Goal: Task Accomplishment & Management: Complete application form

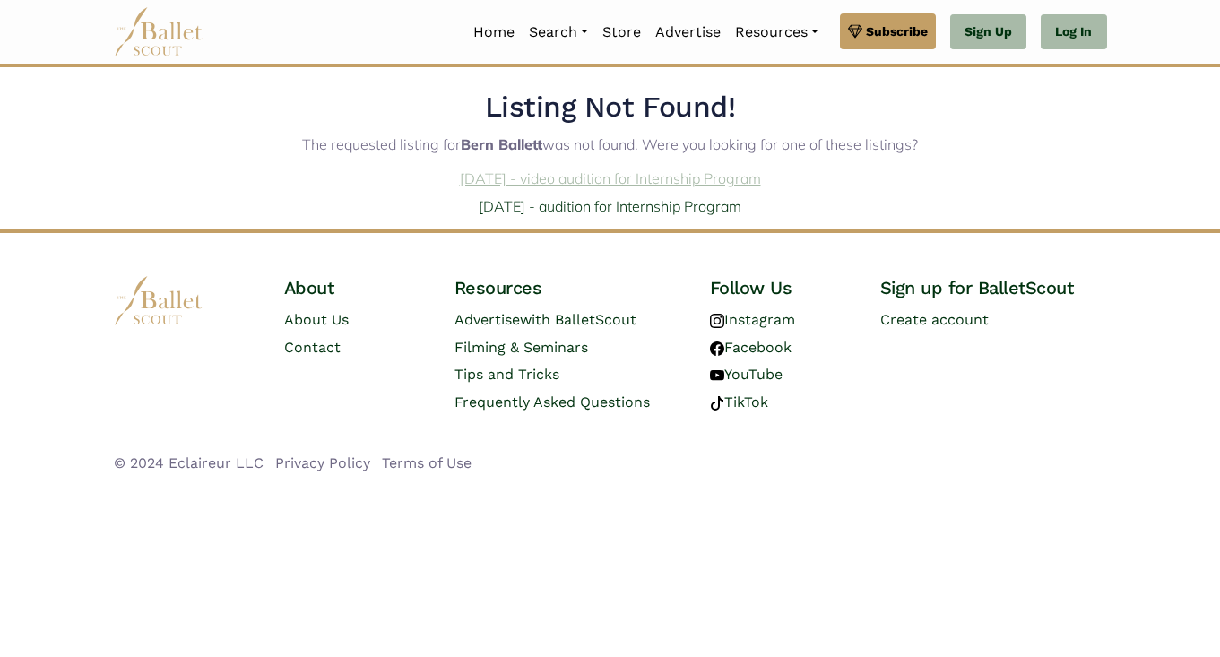
click at [569, 179] on link "Sept. 26, 2025 - video audition for Internship Program" at bounding box center [610, 178] width 301 height 18
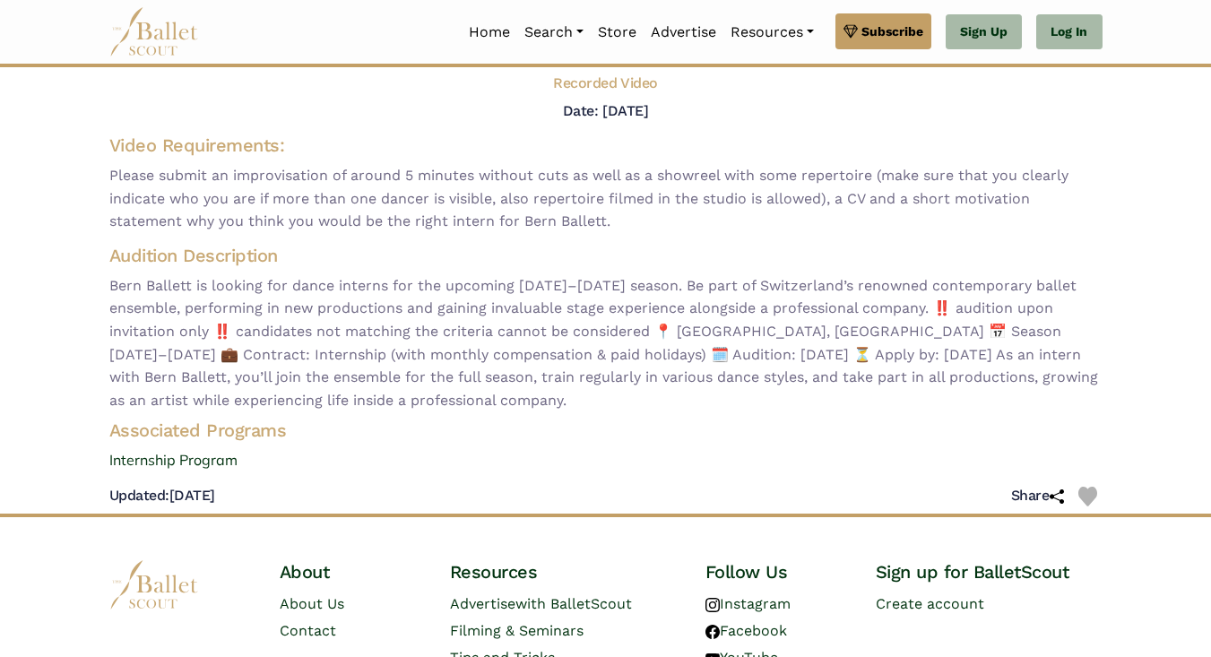
scroll to position [204, 0]
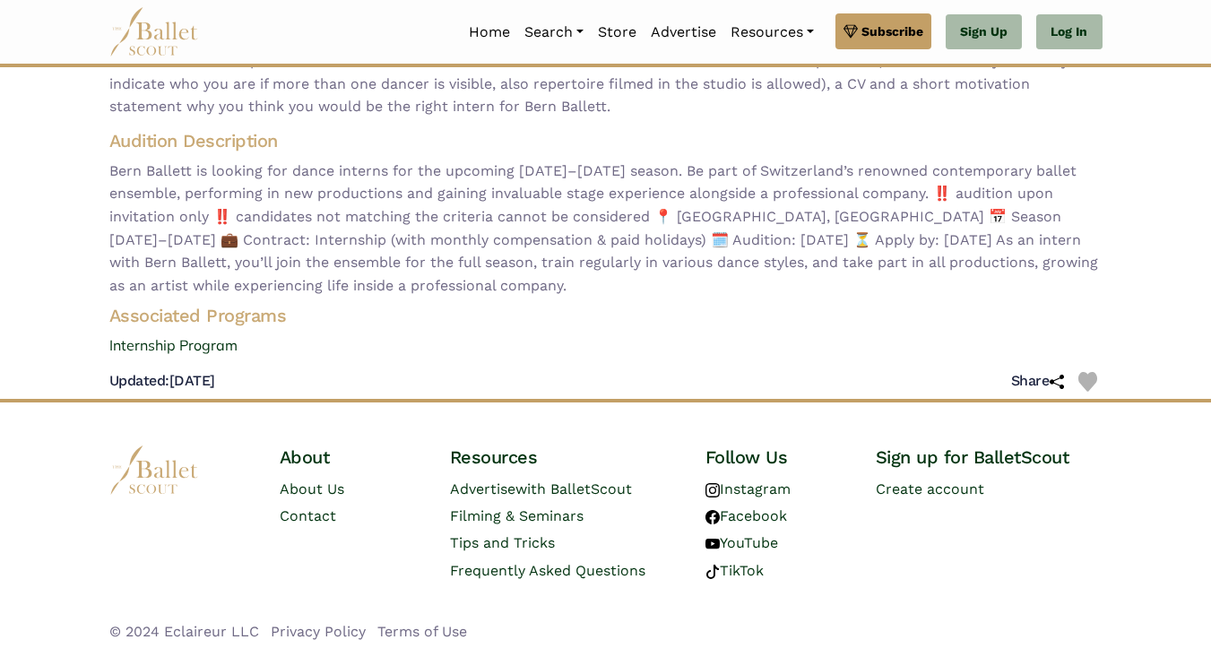
click at [280, 384] on div "Updated: [DATE] Share" at bounding box center [605, 382] width 993 height 34
drag, startPoint x: 280, startPoint y: 384, endPoint x: 100, endPoint y: 367, distance: 180.8
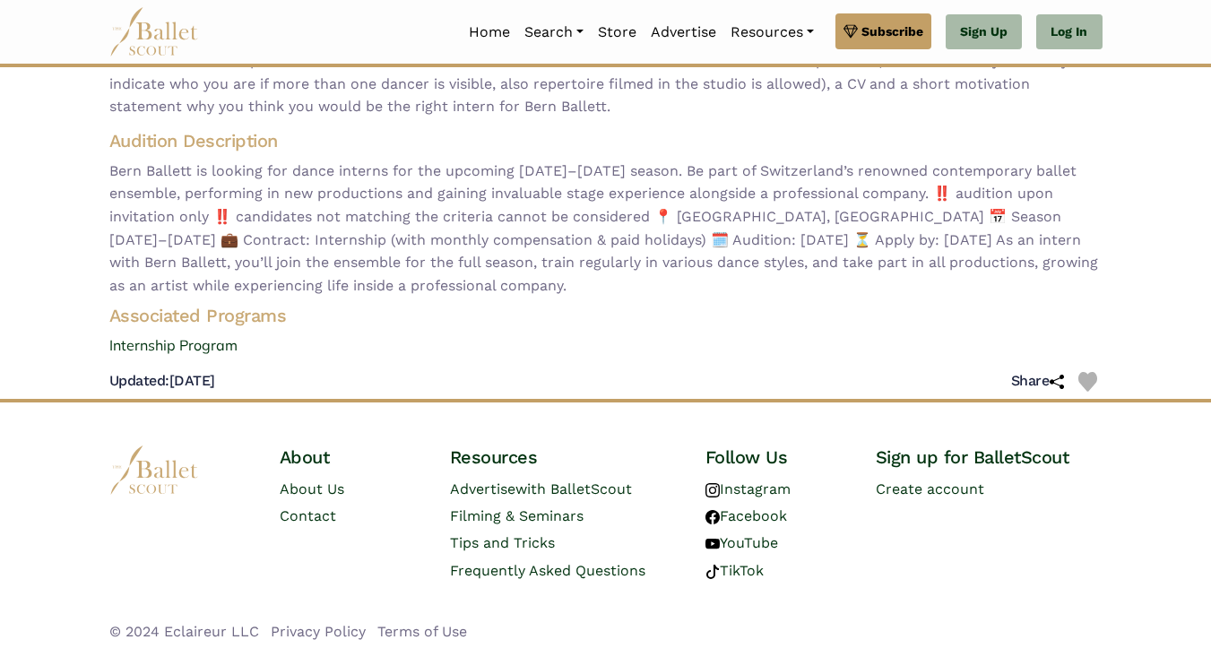
click at [100, 367] on div "Bern Ballett - video audition for — Internship Program Visit Website | View Org…" at bounding box center [606, 134] width 1022 height 529
click at [279, 343] on link "Internship Program" at bounding box center [606, 345] width 1022 height 23
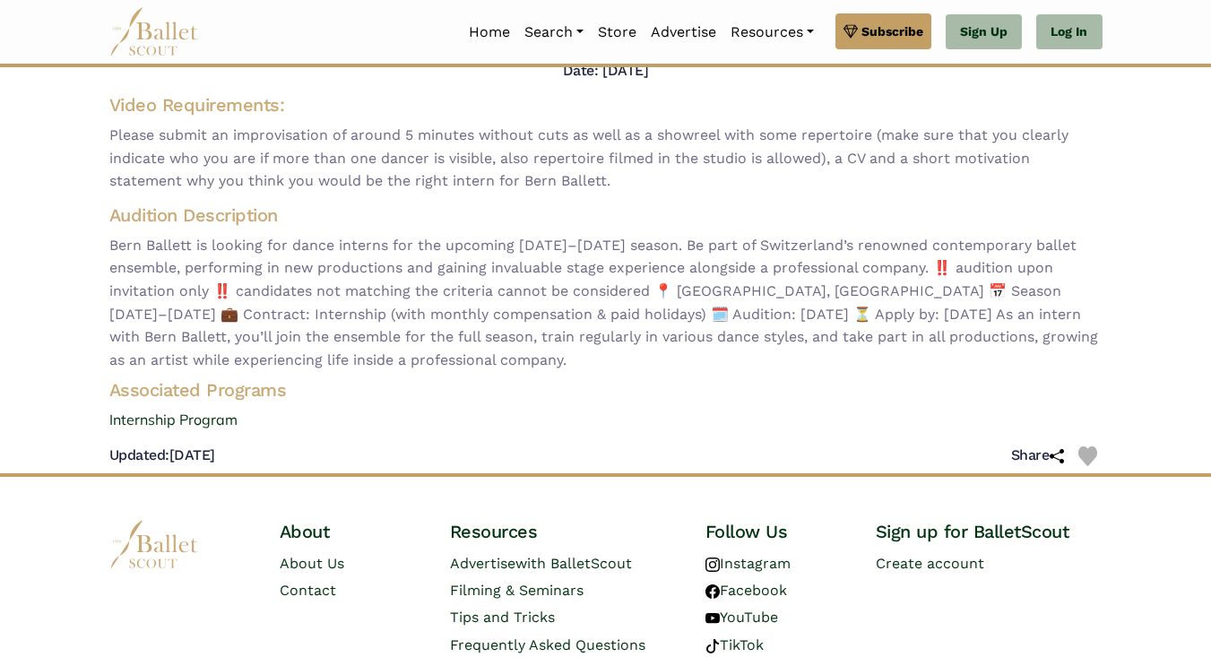
scroll to position [0, 0]
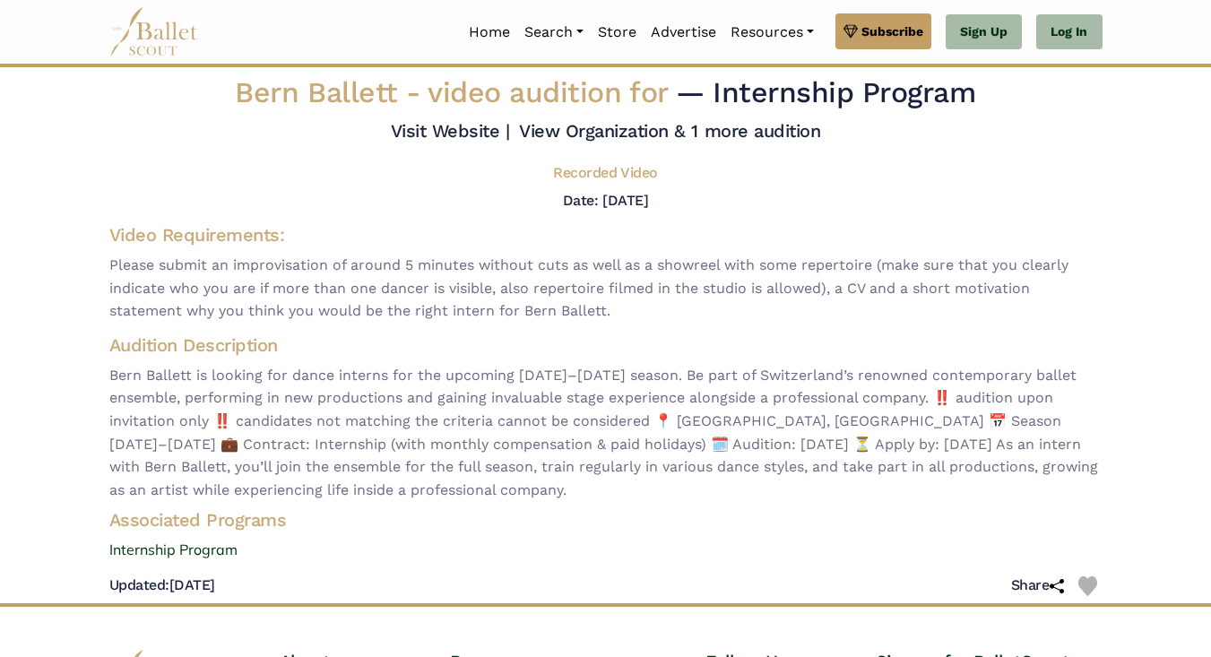
click at [601, 218] on div "Bern Ballett - video audition for — Internship Program Visit Website | View Org…" at bounding box center [606, 338] width 1022 height 529
click at [608, 171] on h5 "Recorded Video" at bounding box center [605, 173] width 104 height 19
click at [593, 206] on h5 "Date: [DATE]" at bounding box center [605, 200] width 85 height 17
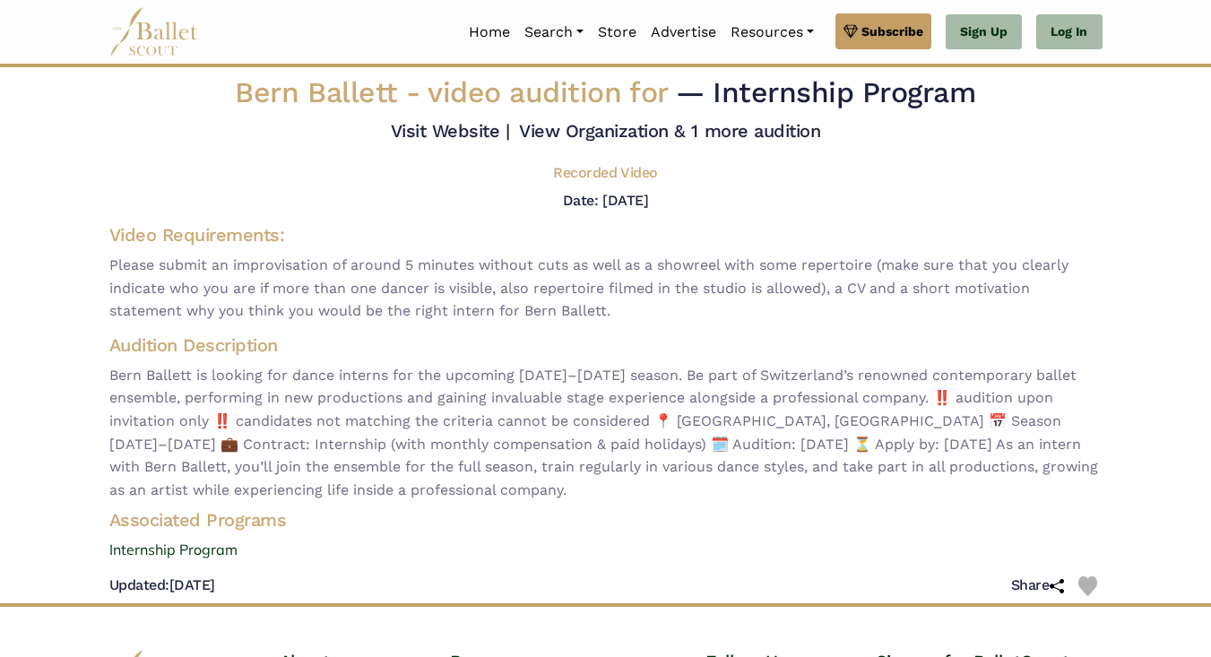
click at [593, 206] on h5 "Date: [DATE]" at bounding box center [605, 200] width 85 height 17
click at [989, 37] on link "Sign Up" at bounding box center [983, 32] width 76 height 36
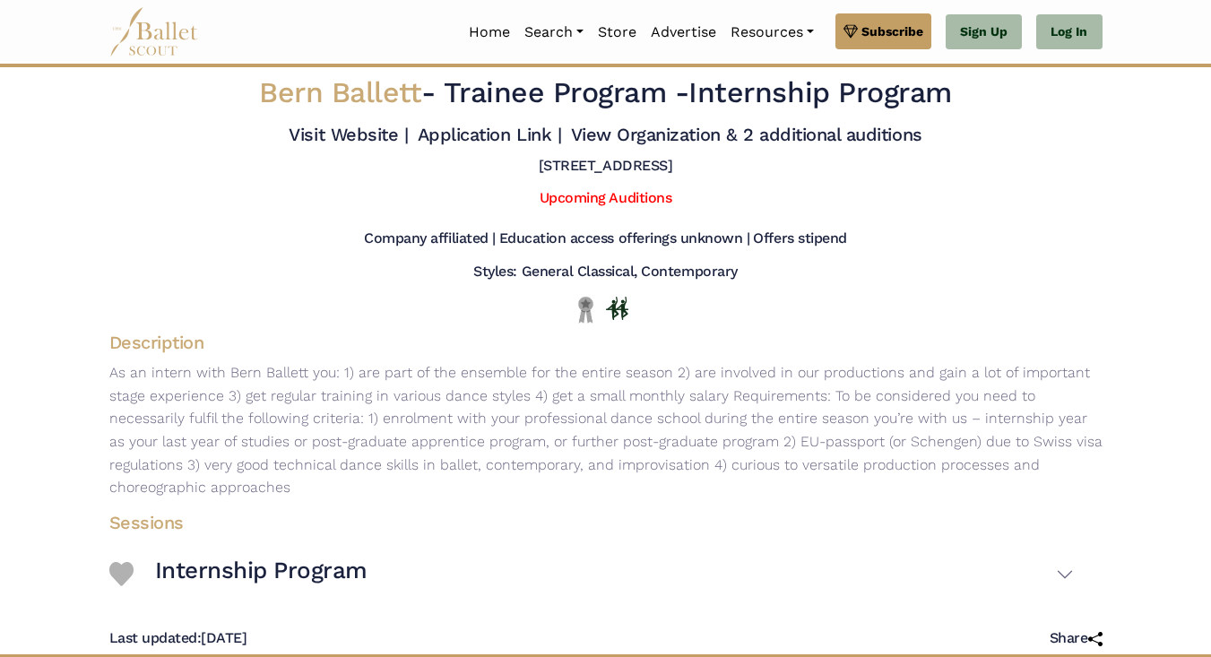
click at [615, 239] on h5 "Education access offerings unknown |" at bounding box center [624, 238] width 251 height 19
click at [611, 277] on h5 "Styles: General Classical, Contemporary" at bounding box center [604, 272] width 263 height 19
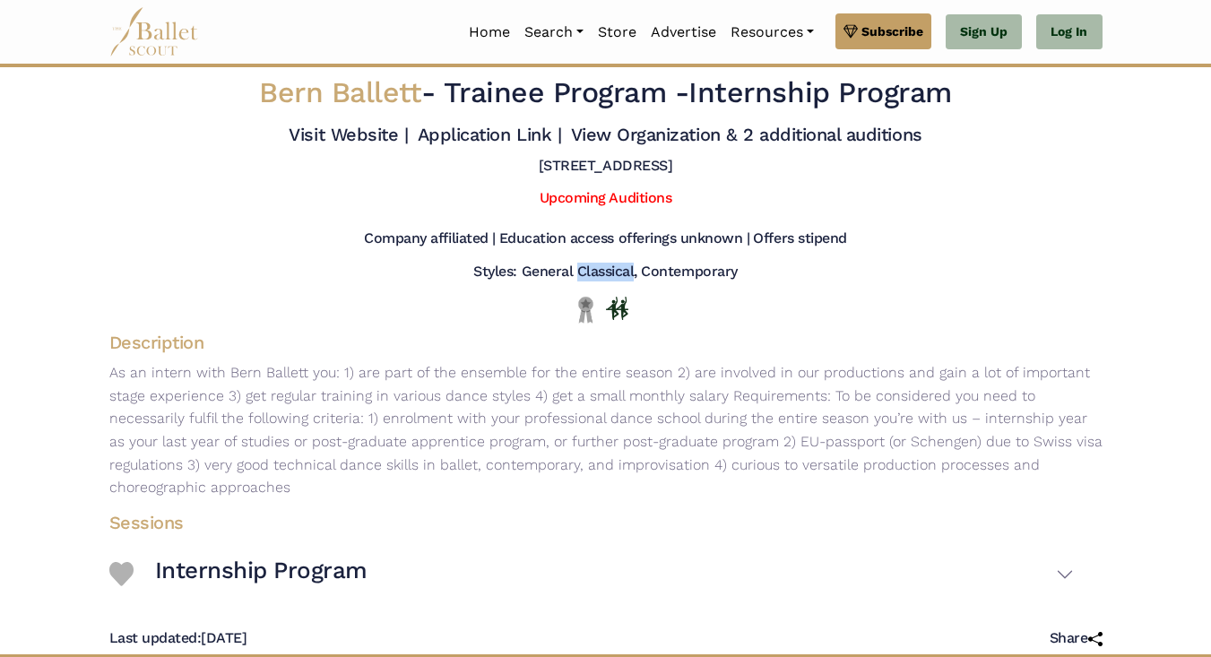
click at [611, 277] on h5 "Styles: General Classical, Contemporary" at bounding box center [604, 272] width 263 height 19
click at [621, 147] on div "Visit Website | Application Link | View Organization & 2 additional auditions" at bounding box center [606, 138] width 1022 height 38
click at [630, 136] on link "View Organization & 2 additional auditions" at bounding box center [746, 135] width 351 height 22
click at [680, 101] on span "Trainee Program -" at bounding box center [567, 92] width 246 height 34
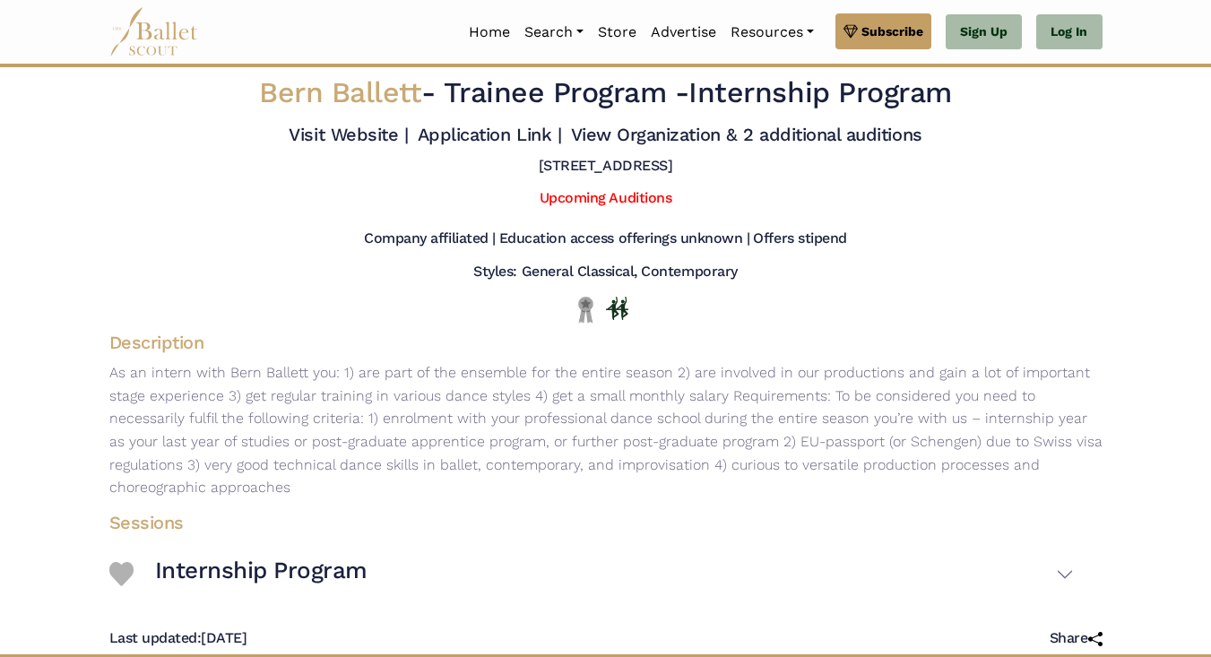
click at [680, 101] on span "Trainee Program -" at bounding box center [567, 92] width 246 height 34
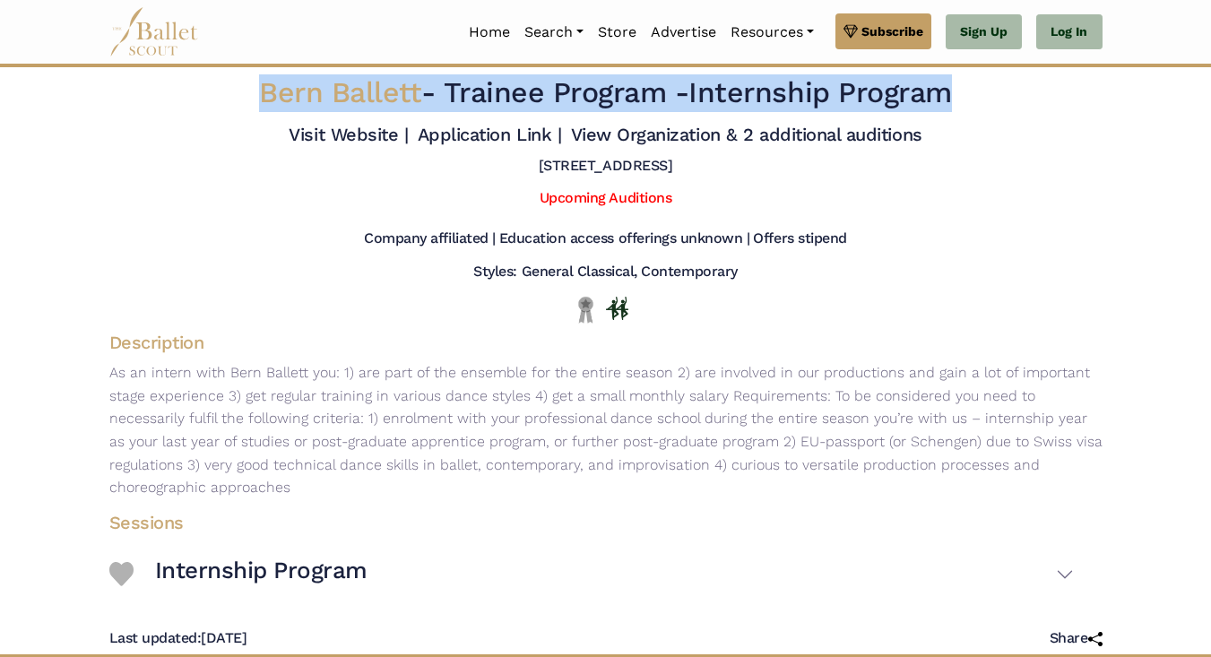
click at [704, 89] on h2 "Bern Ballett - Trainee Program - Internship Program" at bounding box center [605, 93] width 823 height 38
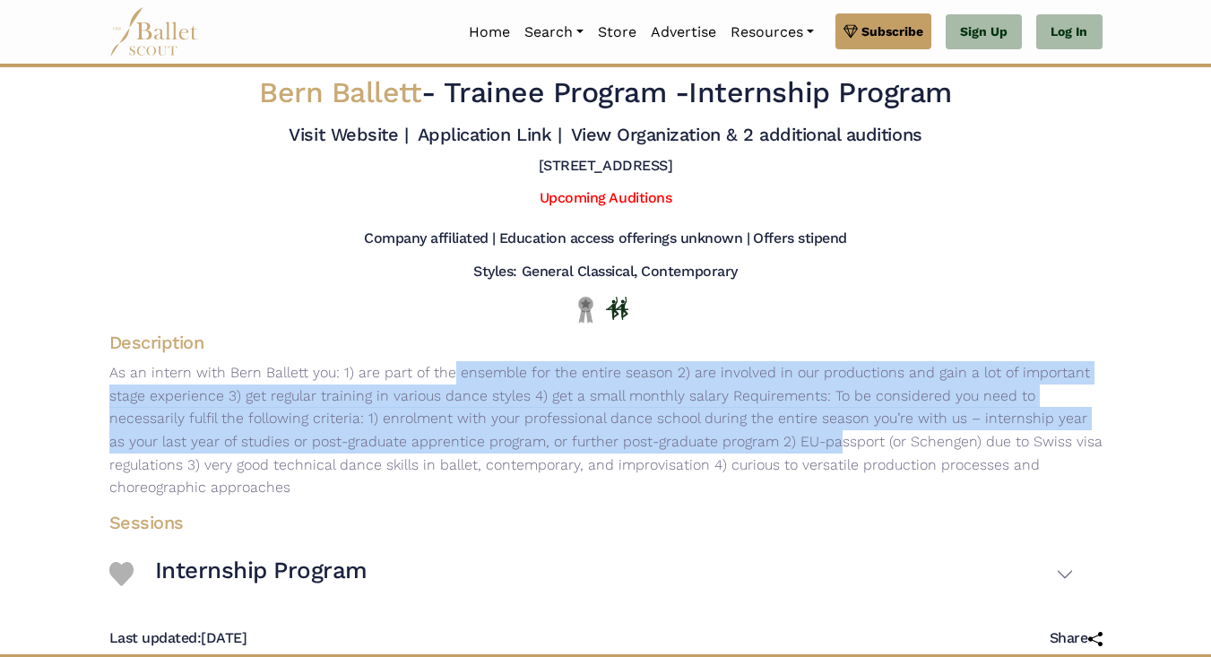
drag, startPoint x: 328, startPoint y: 365, endPoint x: 660, endPoint y: 440, distance: 340.9
click at [663, 439] on p "As an intern with Bern Ballett you: 1) are part of the ensemble for the entire …" at bounding box center [606, 430] width 1022 height 138
click at [636, 439] on p "As an intern with Bern Ballett you: 1) are part of the ensemble for the entire …" at bounding box center [606, 430] width 1022 height 138
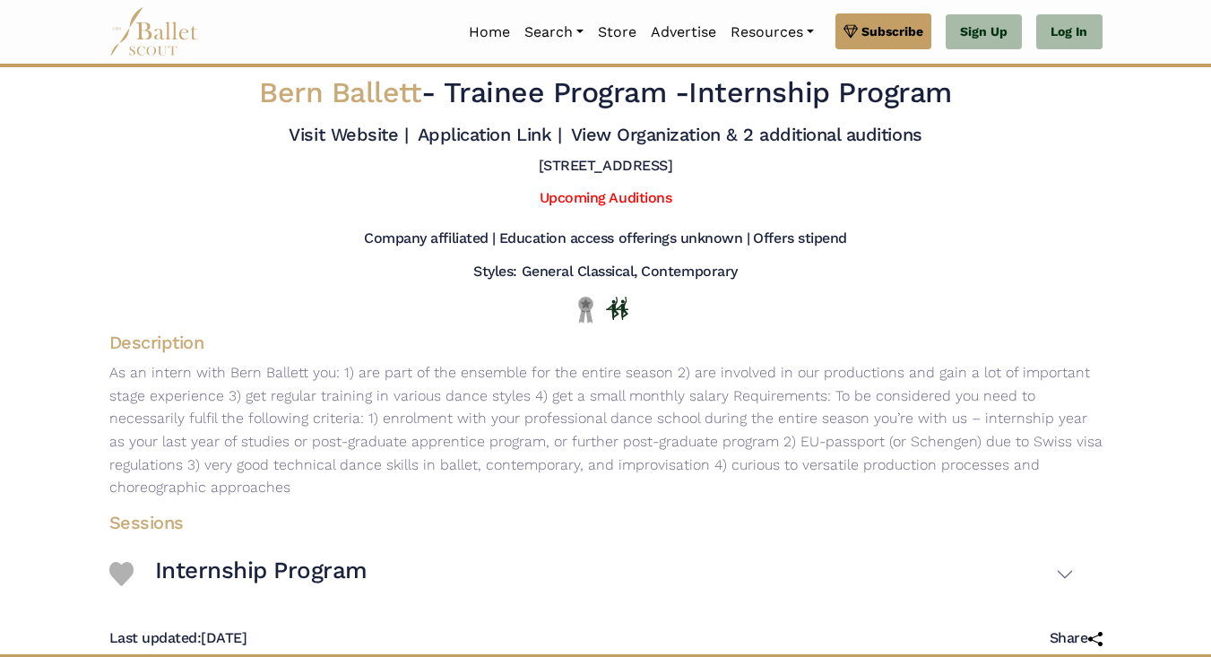
click at [651, 160] on h5 "Kornhausplatz 20, Bern, Switzerland" at bounding box center [606, 166] width 134 height 19
click at [622, 164] on h5 "Kornhausplatz 20, Bern, Switzerland" at bounding box center [606, 166] width 134 height 19
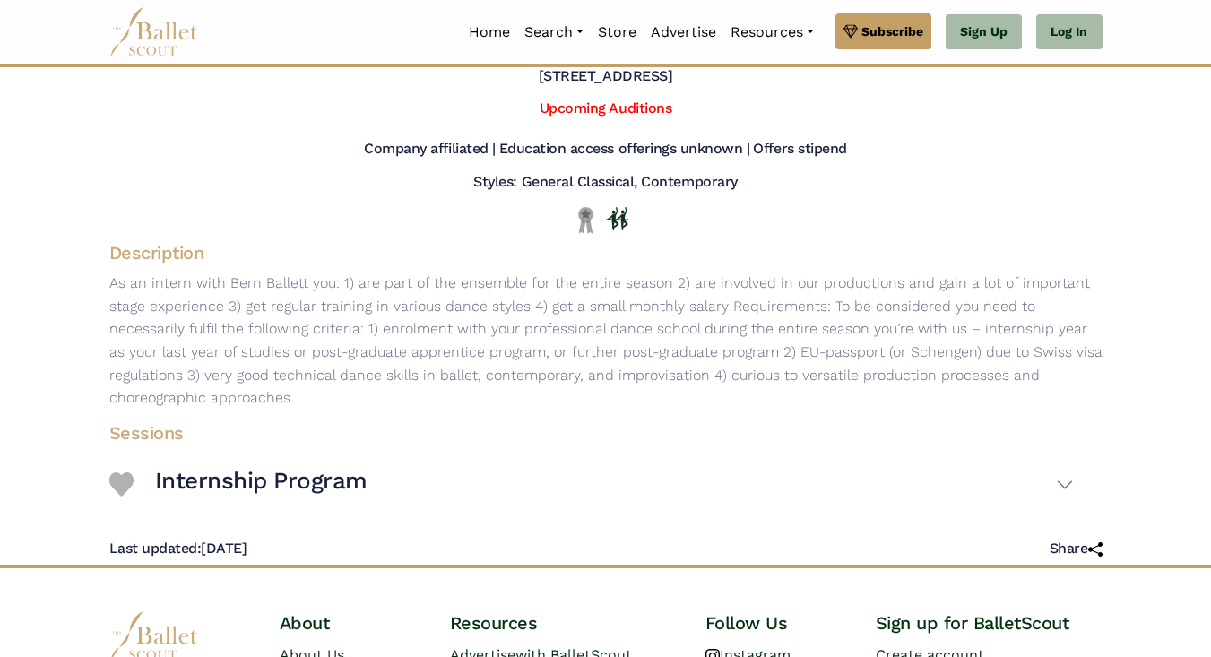
scroll to position [92, 0]
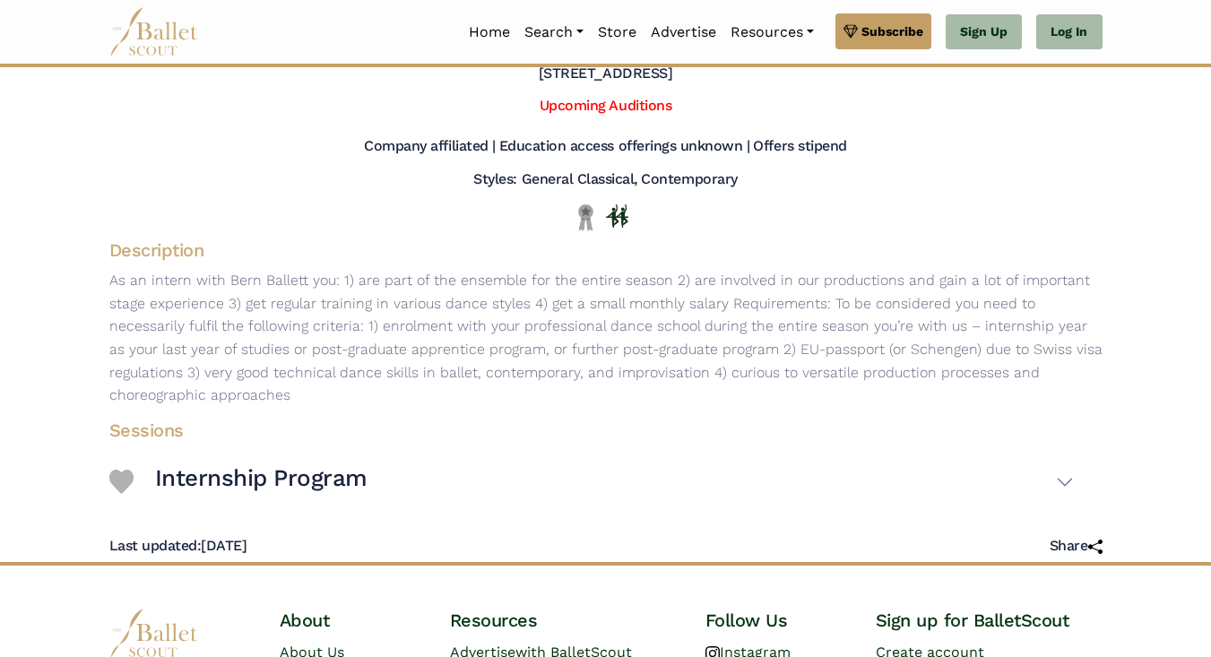
click at [622, 164] on div "Company affiliated | Education access offerings unknown | Offers stipend" at bounding box center [606, 150] width 1022 height 40
click at [629, 179] on h5 "Styles: General Classical, Contemporary" at bounding box center [604, 179] width 263 height 19
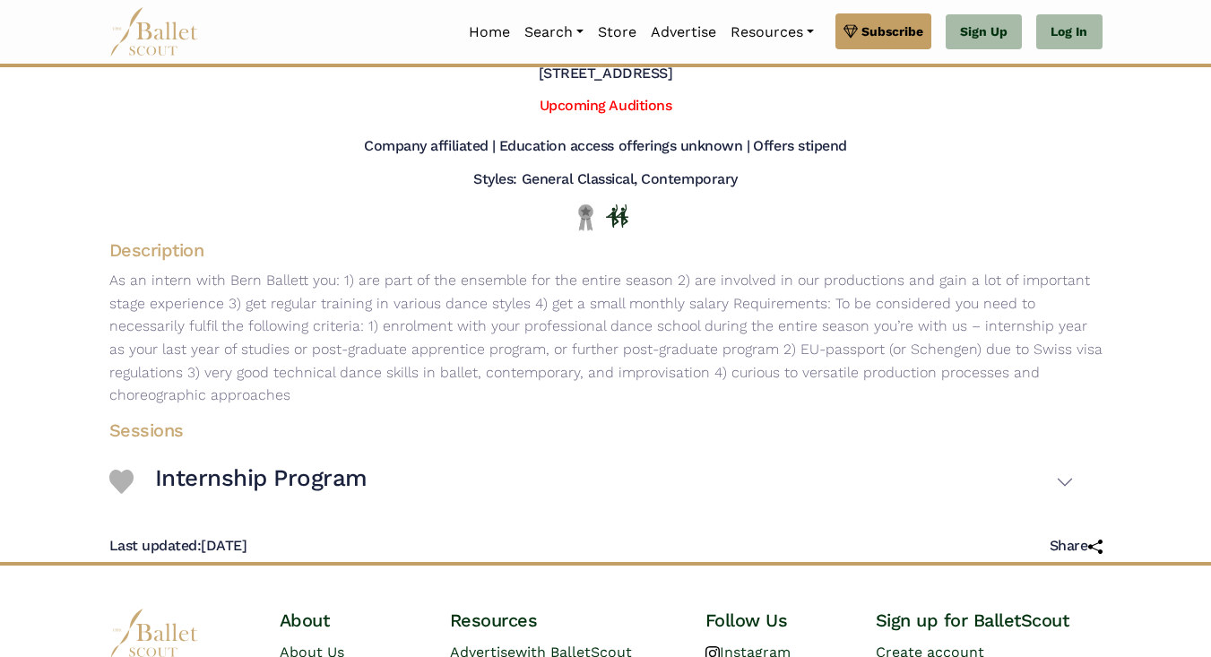
click at [629, 179] on h5 "Styles: General Classical, Contemporary" at bounding box center [604, 179] width 263 height 19
click at [654, 312] on p "As an intern with Bern Ballett you: 1) are part of the ensemble for the entire …" at bounding box center [606, 338] width 1022 height 138
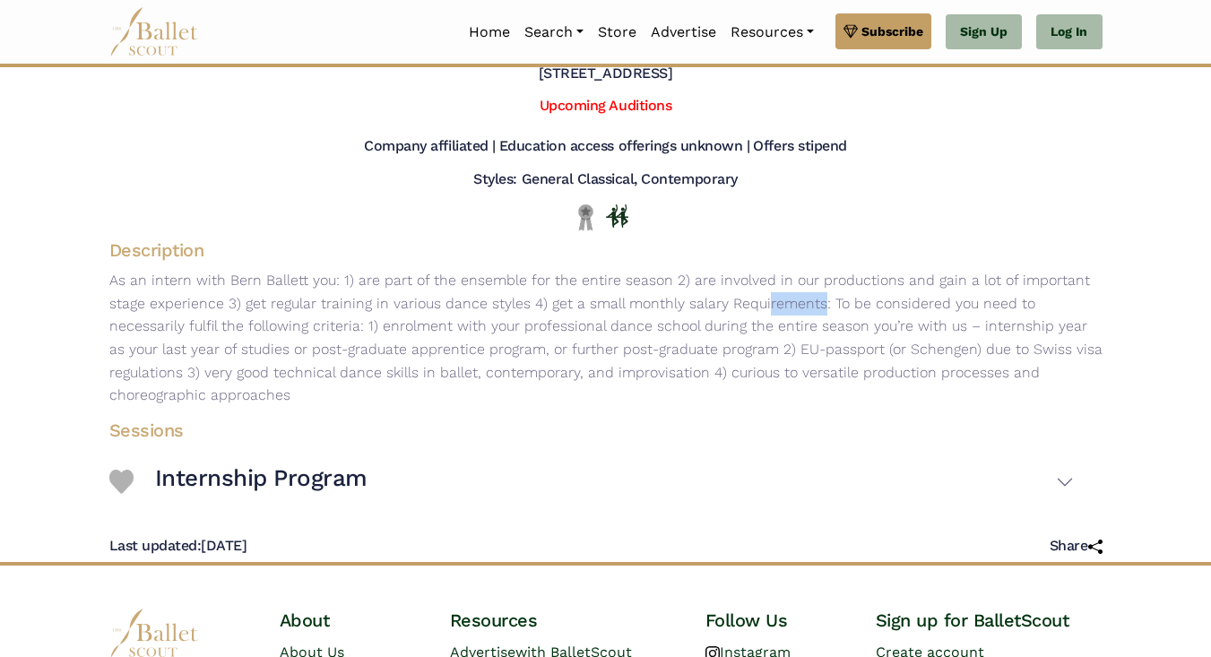
click at [654, 312] on p "As an intern with Bern Ballett you: 1) are part of the ensemble for the entire …" at bounding box center [606, 338] width 1022 height 138
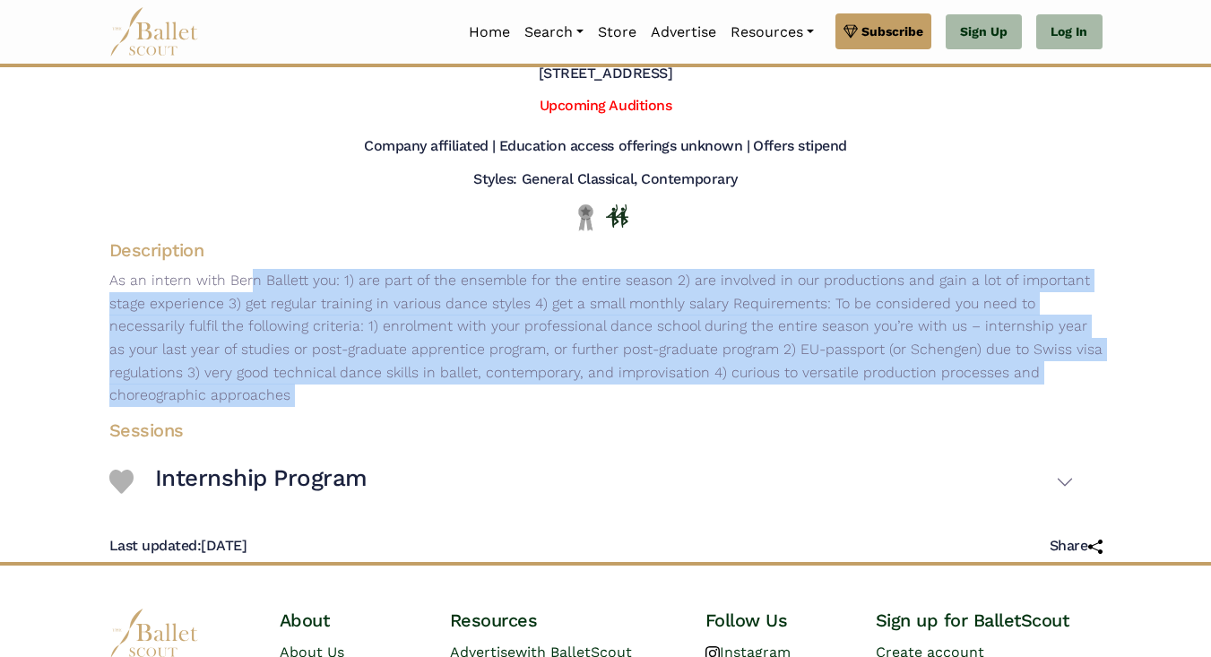
click at [668, 375] on p "As an intern with Bern Ballett you: 1) are part of the ensemble for the entire …" at bounding box center [606, 338] width 1022 height 138
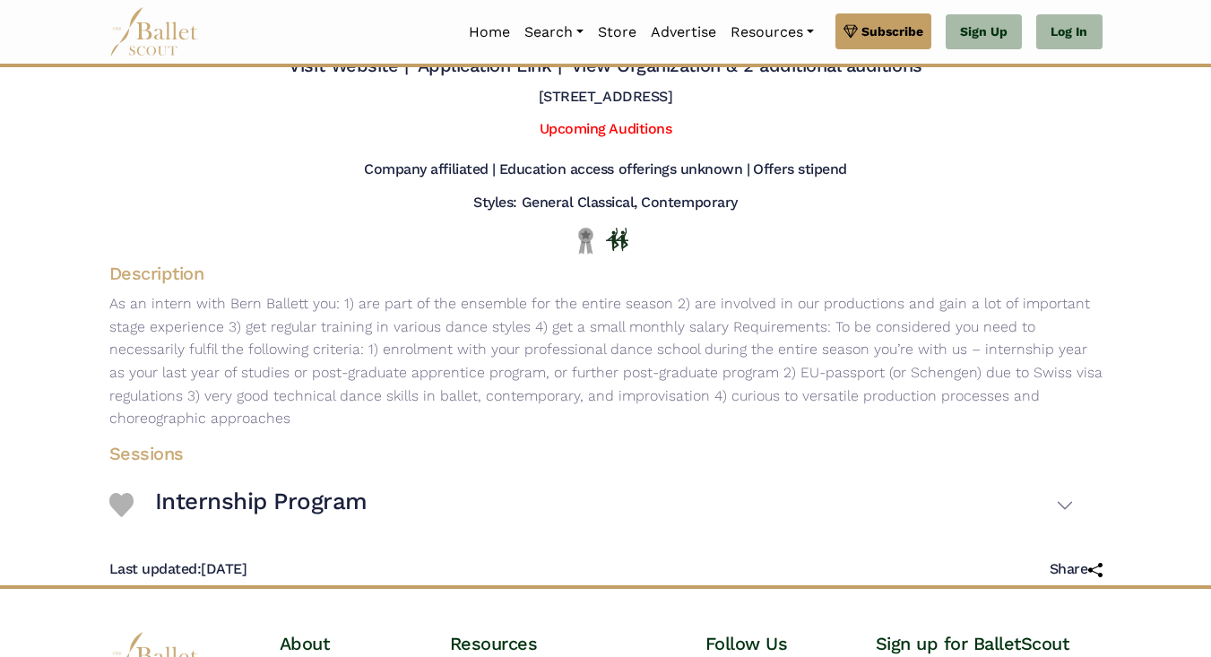
scroll to position [0, 0]
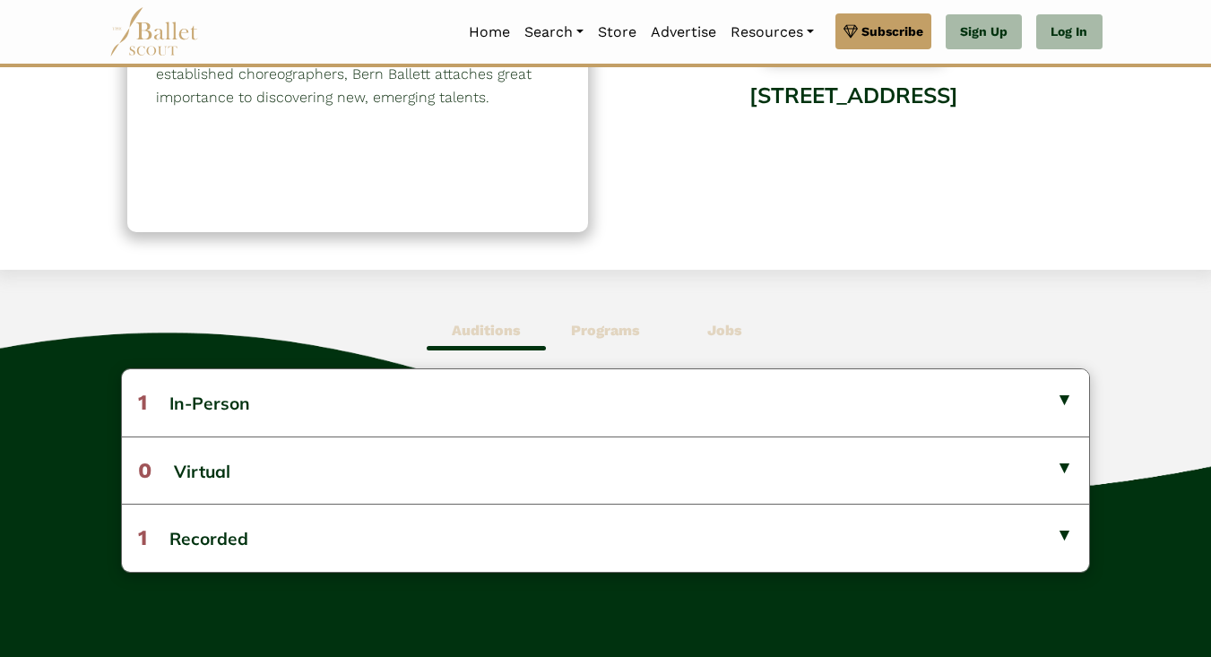
scroll to position [399, 0]
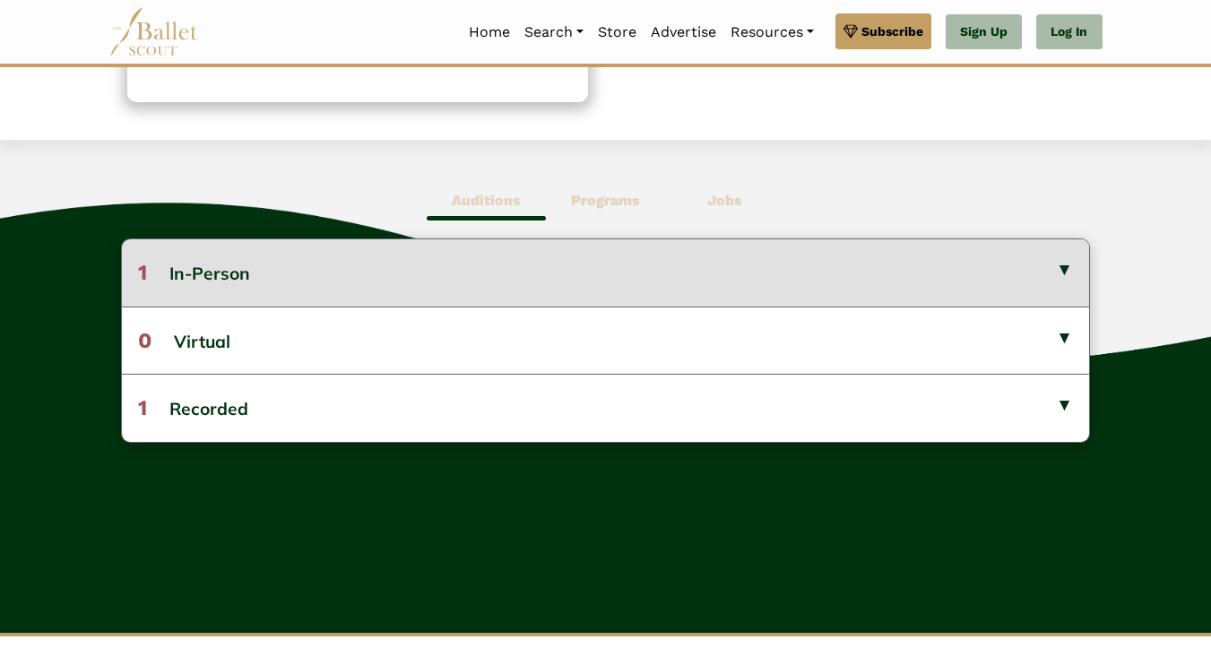
click at [668, 250] on button "1 In-Person" at bounding box center [605, 272] width 967 height 66
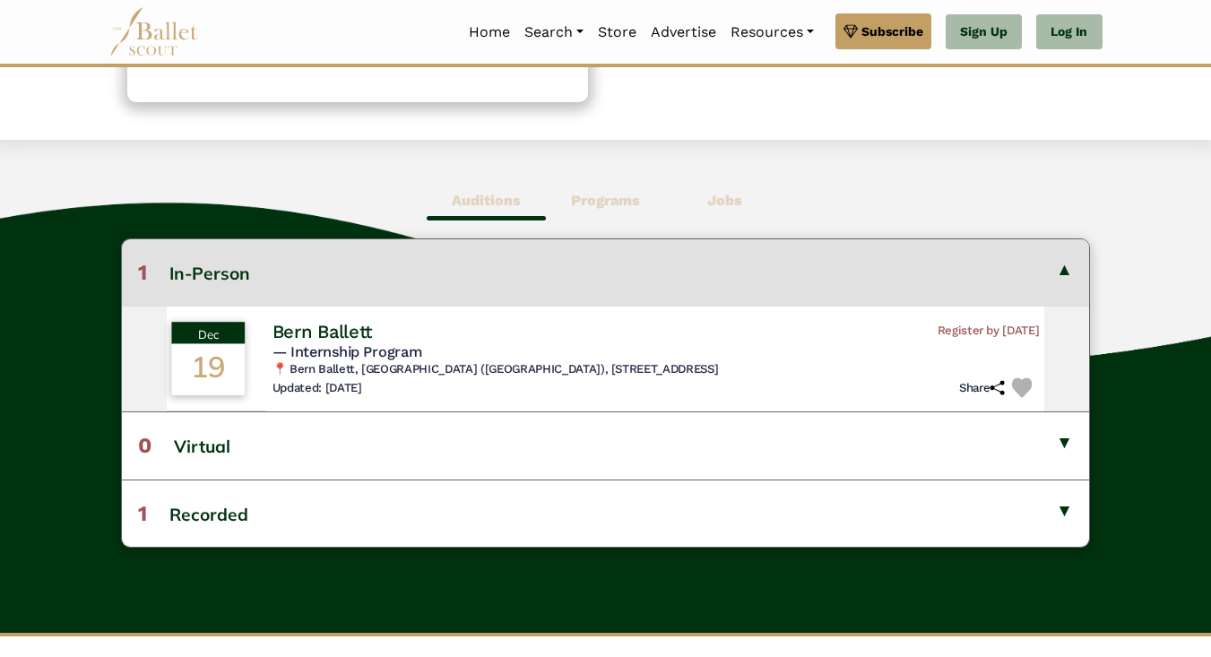
click at [640, 360] on h5 "— Internship Program" at bounding box center [655, 351] width 767 height 19
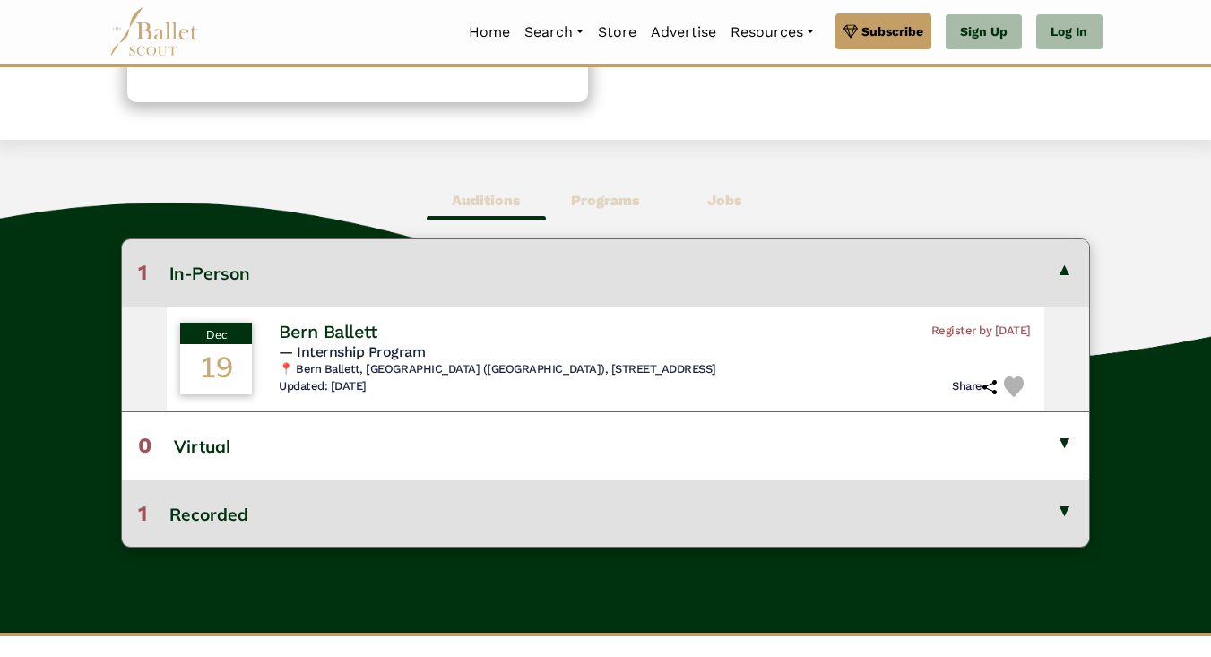
click at [644, 510] on button "1 Recorded" at bounding box center [605, 512] width 967 height 67
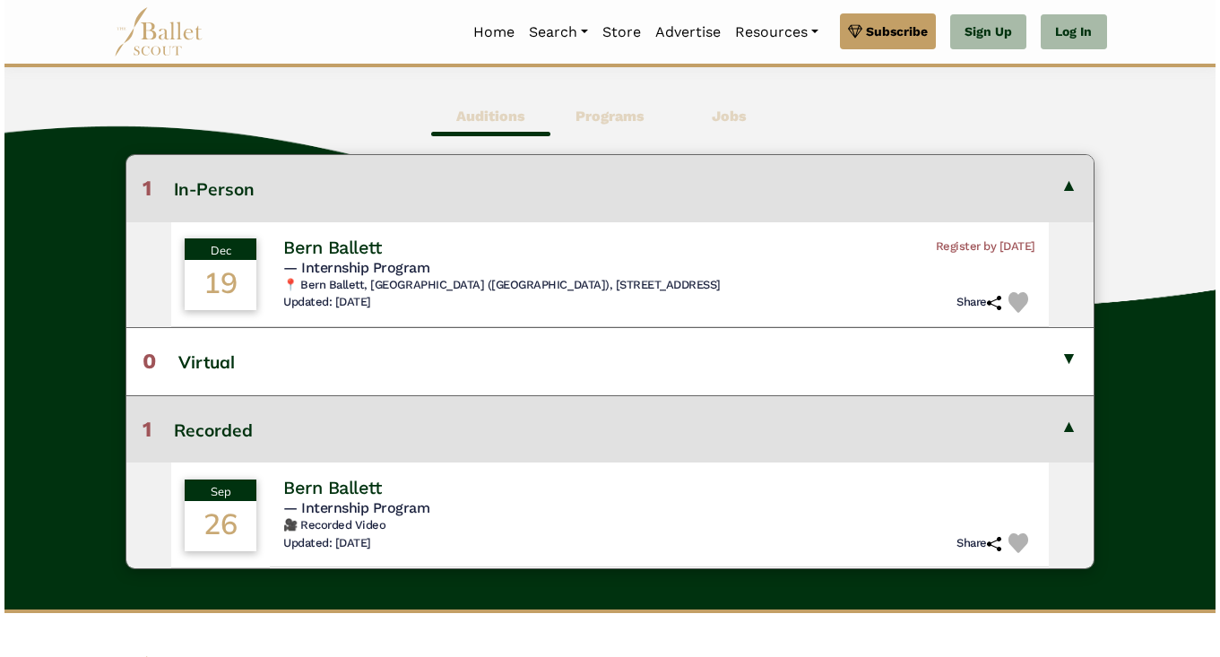
scroll to position [688, 0]
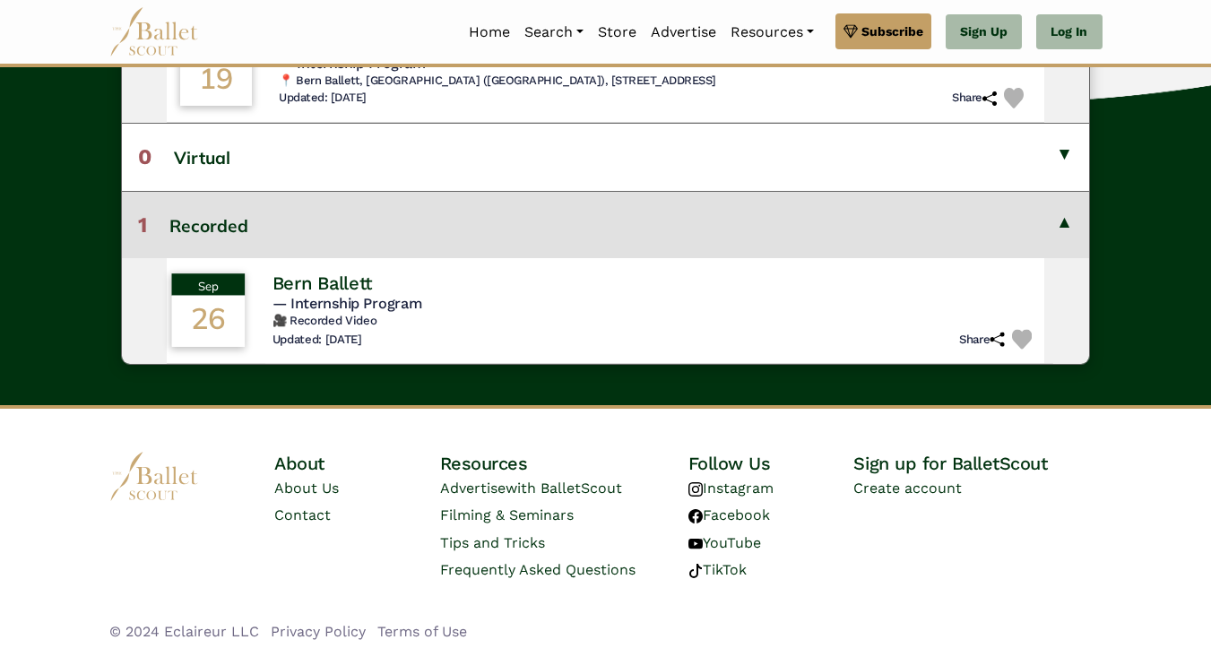
click at [740, 320] on h6 "🎥 Recorded Video" at bounding box center [655, 321] width 767 height 15
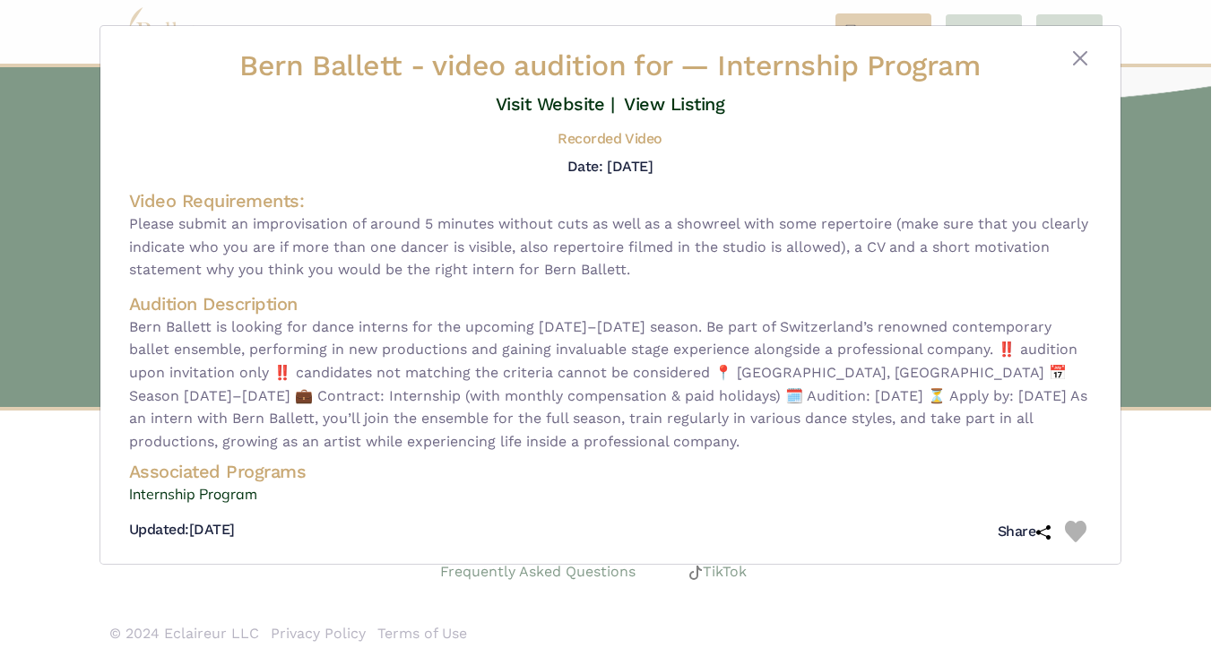
click at [364, 230] on span "Please submit an improvisation of around 5 minutes without cuts as well as a sh…" at bounding box center [610, 246] width 962 height 69
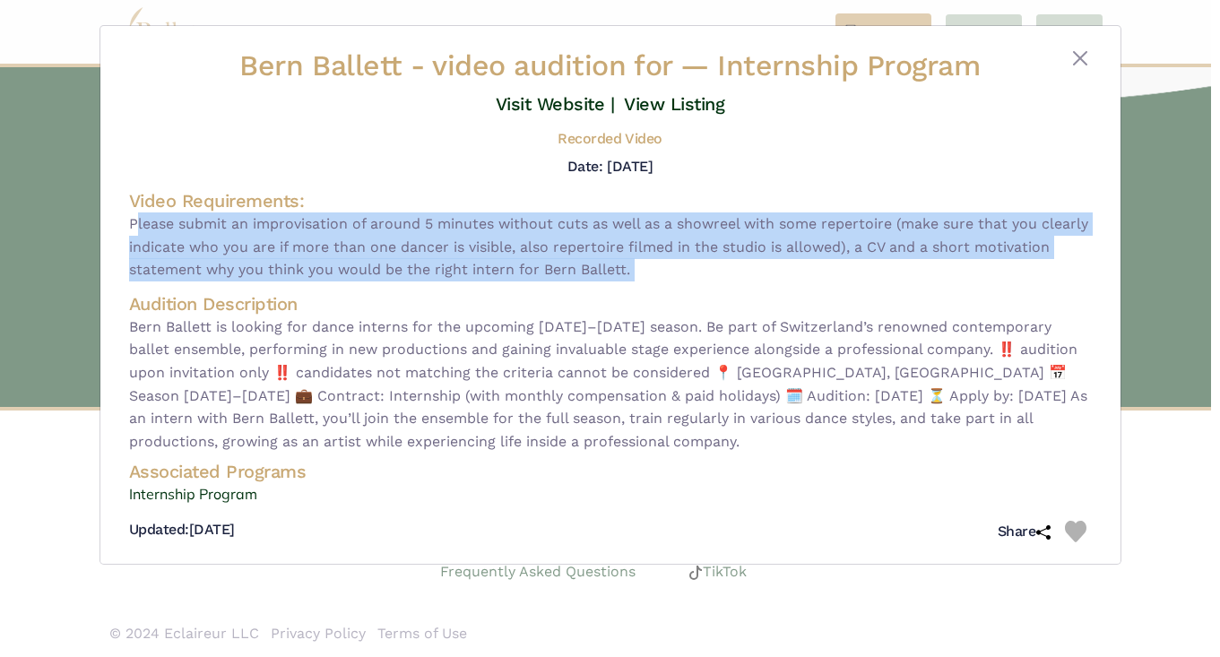
click at [331, 315] on span "Bern Ballett is looking for dance interns for the upcoming [DATE]–[DATE] season…" at bounding box center [610, 384] width 962 height 138
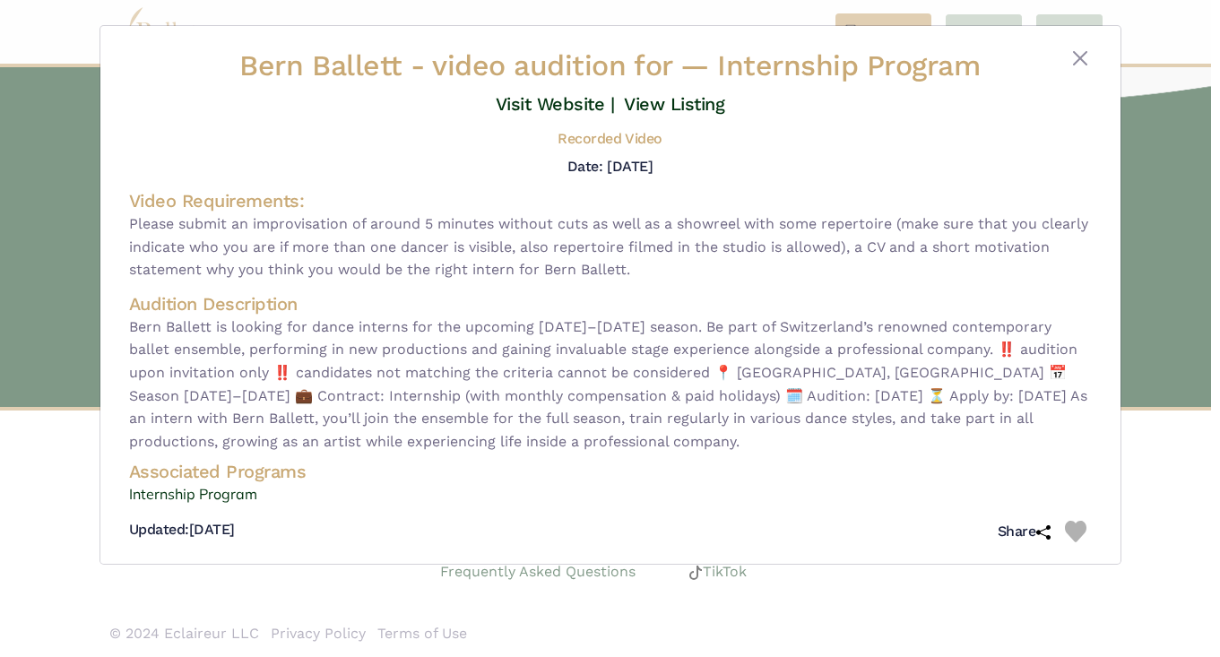
click at [331, 315] on span "Bern Ballett is looking for dance interns for the upcoming [DATE]–[DATE] season…" at bounding box center [610, 384] width 962 height 138
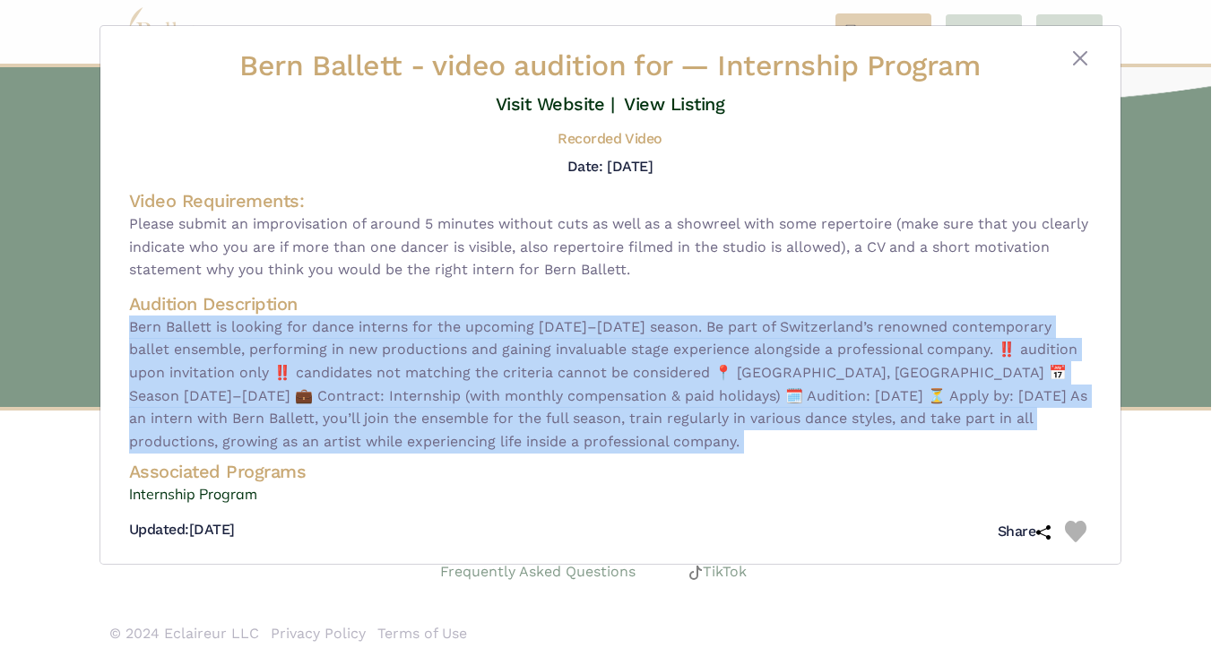
click at [331, 315] on span "Bern Ballett is looking for dance interns for the upcoming [DATE]–[DATE] season…" at bounding box center [610, 384] width 962 height 138
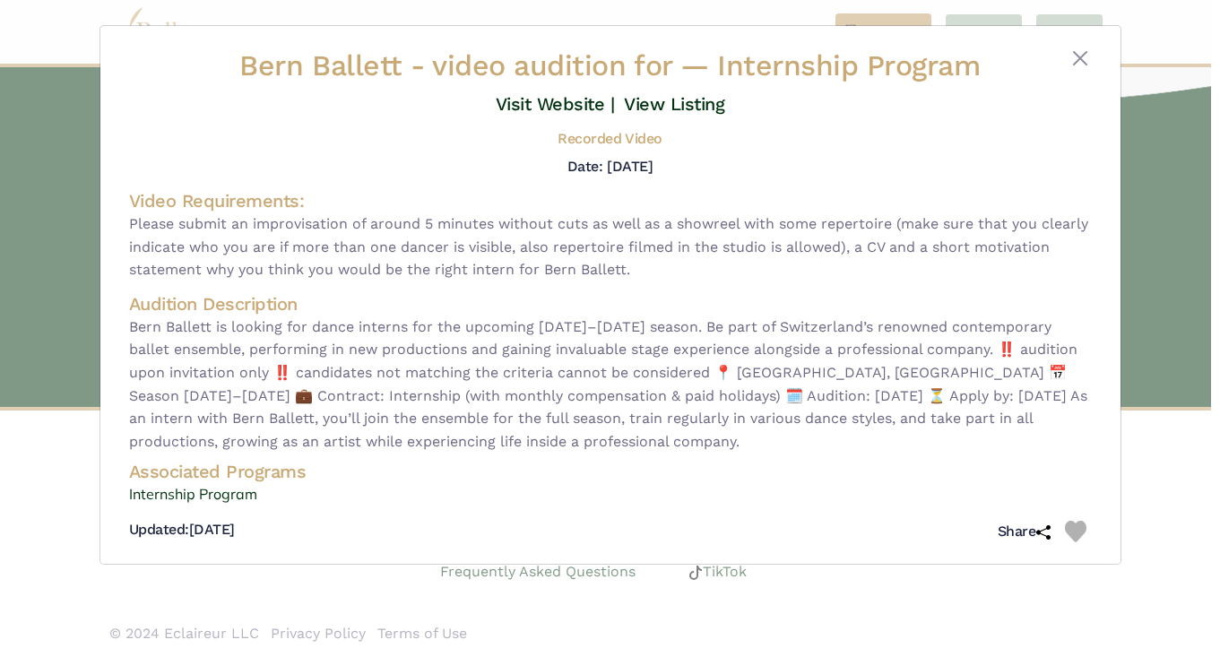
click at [331, 315] on span "Bern Ballett is looking for dance interns for the upcoming [DATE]–[DATE] season…" at bounding box center [610, 384] width 962 height 138
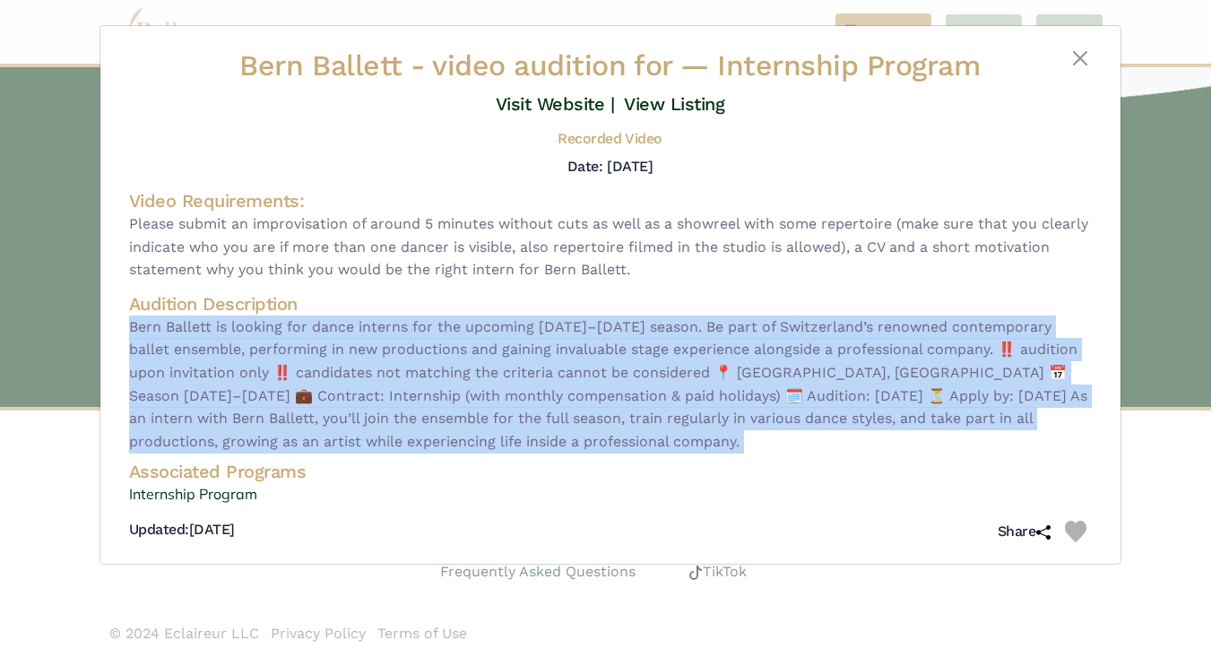
click at [331, 315] on span "Bern Ballett is looking for dance interns for the upcoming [DATE]–[DATE] season…" at bounding box center [610, 384] width 962 height 138
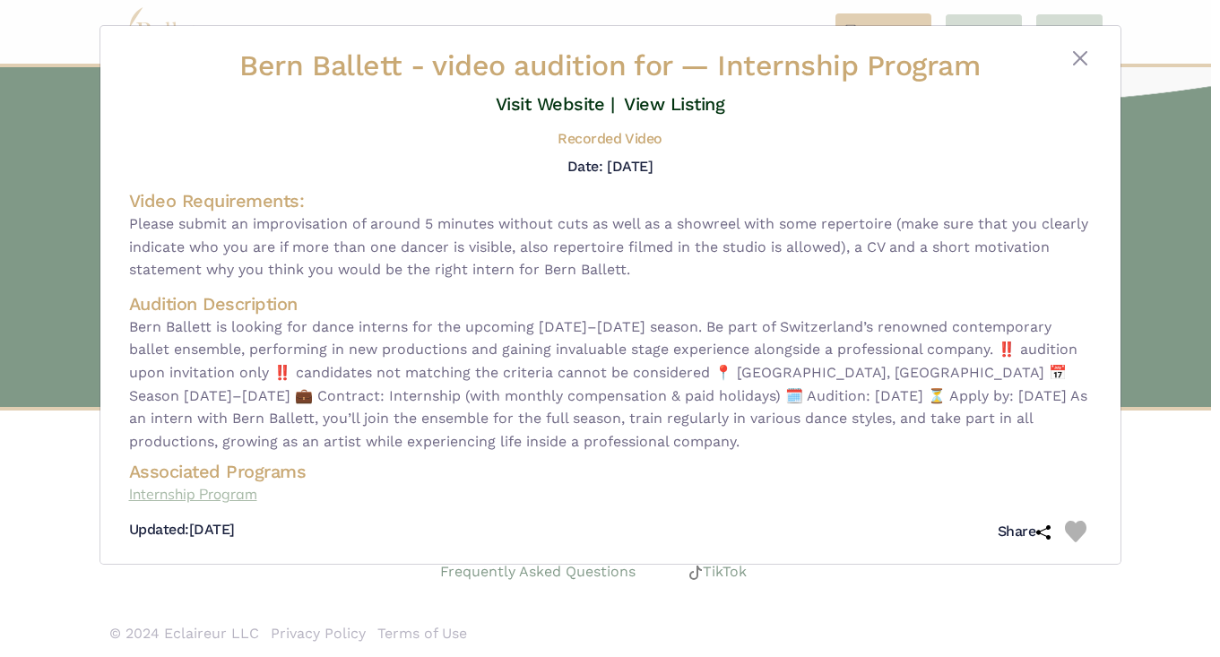
click at [237, 495] on link "Internship Program" at bounding box center [610, 494] width 962 height 23
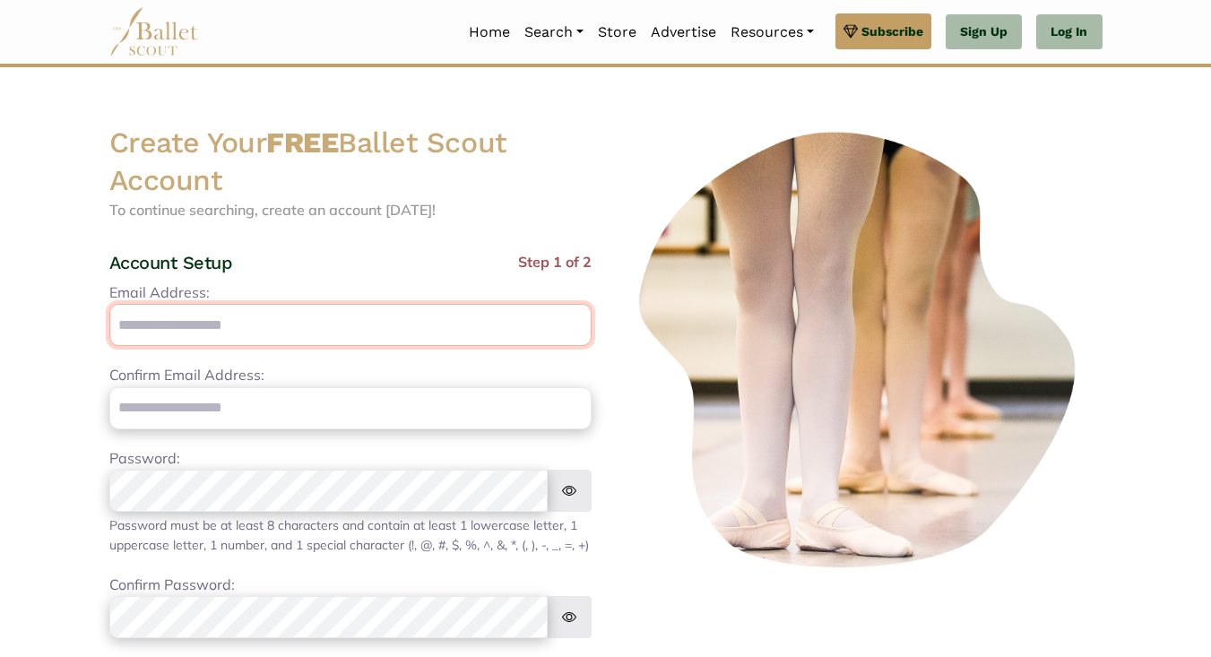
click at [445, 322] on input "Email Address:" at bounding box center [350, 325] width 482 height 42
type input "**********"
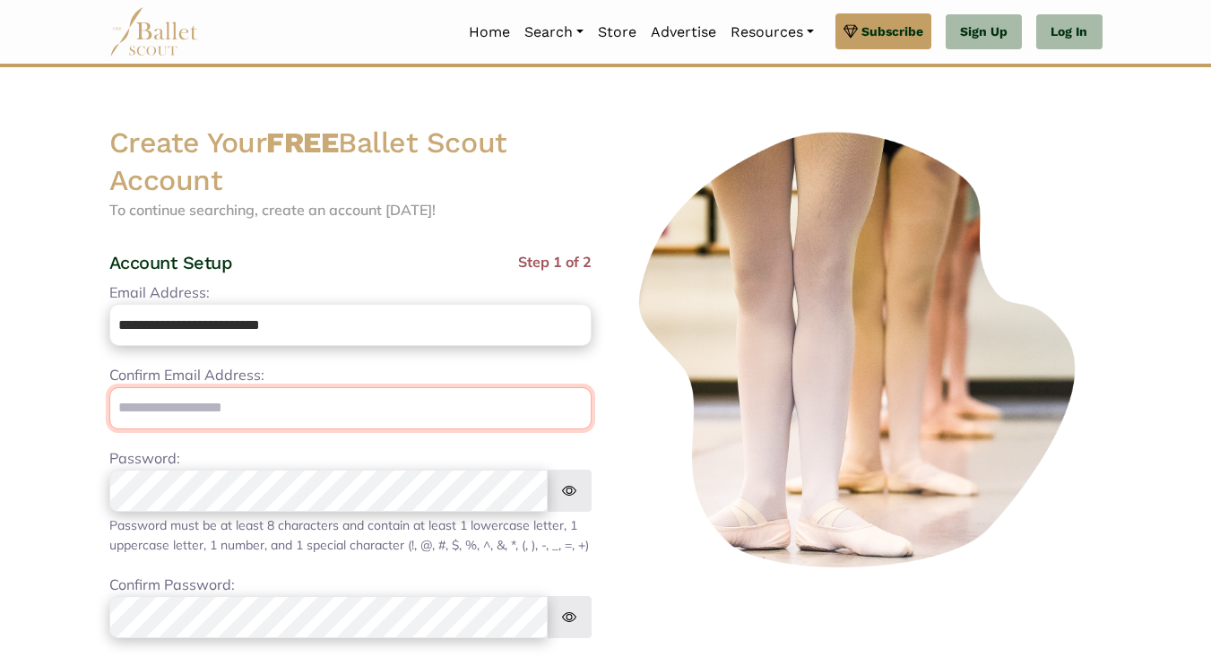
type input "**********"
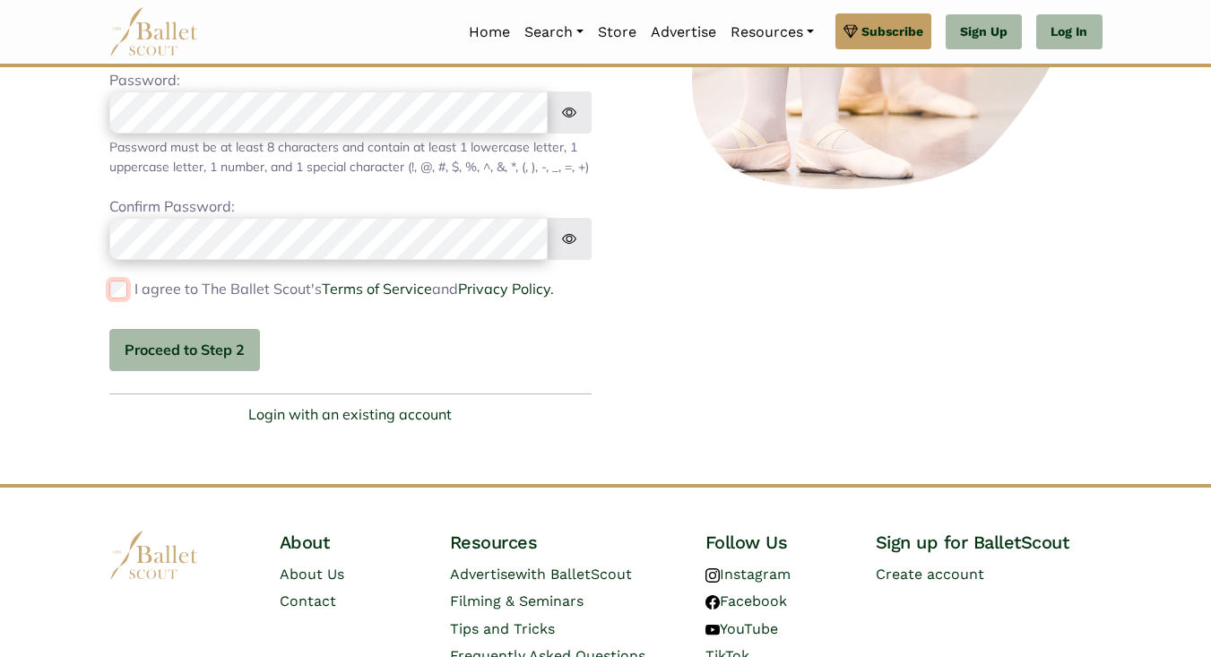
scroll to position [380, 0]
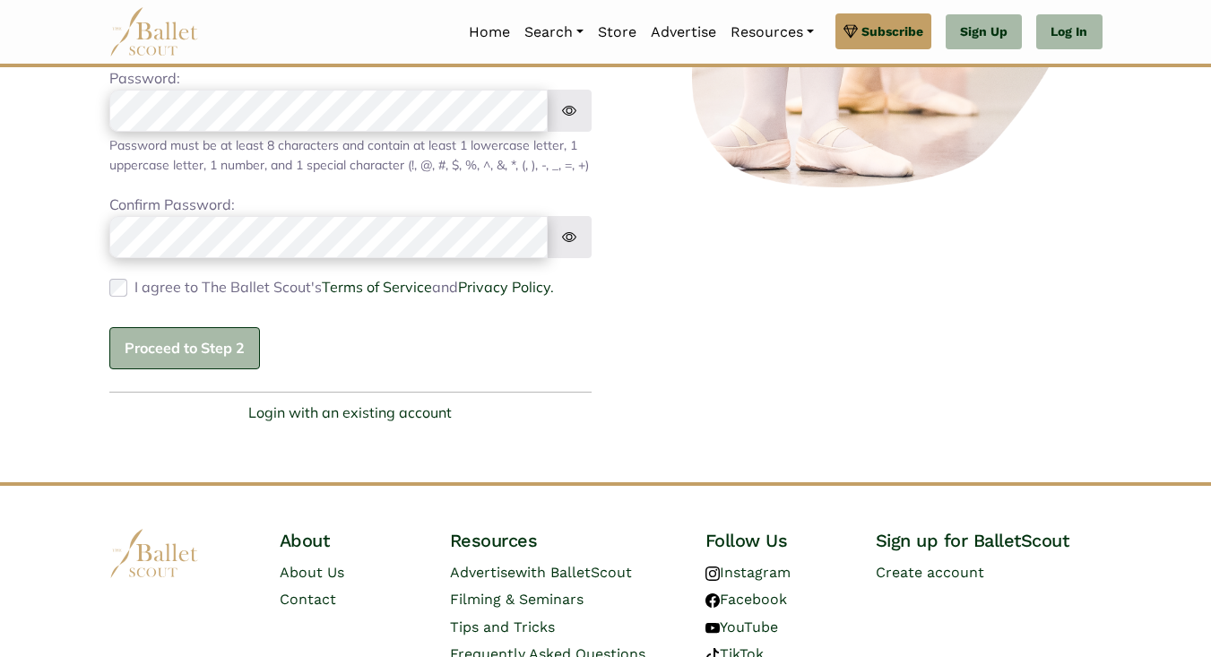
click at [152, 358] on button "Proceed to Step 2" at bounding box center [184, 348] width 151 height 42
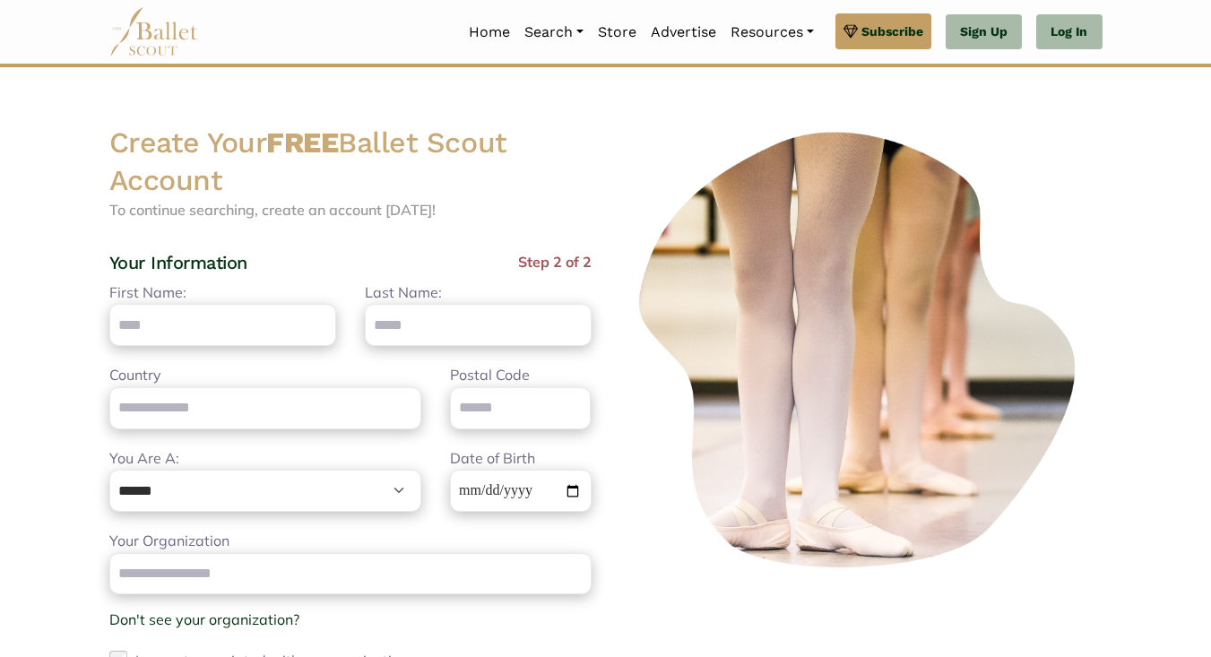
scroll to position [0, 0]
click at [160, 337] on input "First Name:" at bounding box center [222, 325] width 227 height 42
type input "********"
type input "*********"
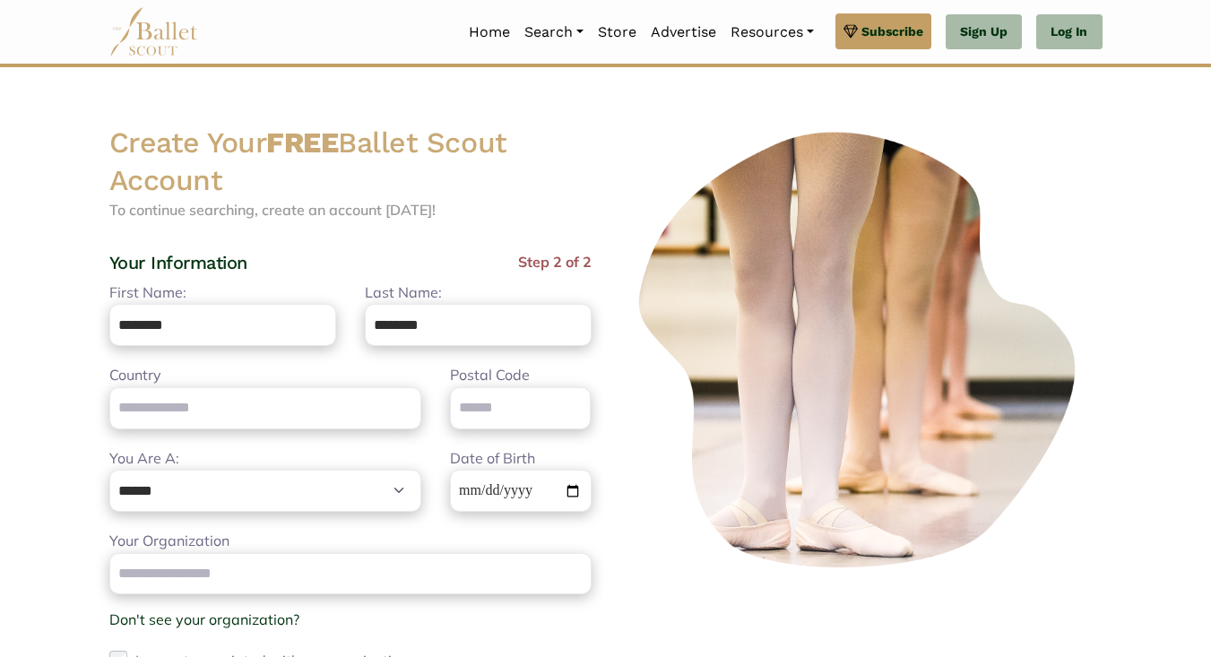
type input "****"
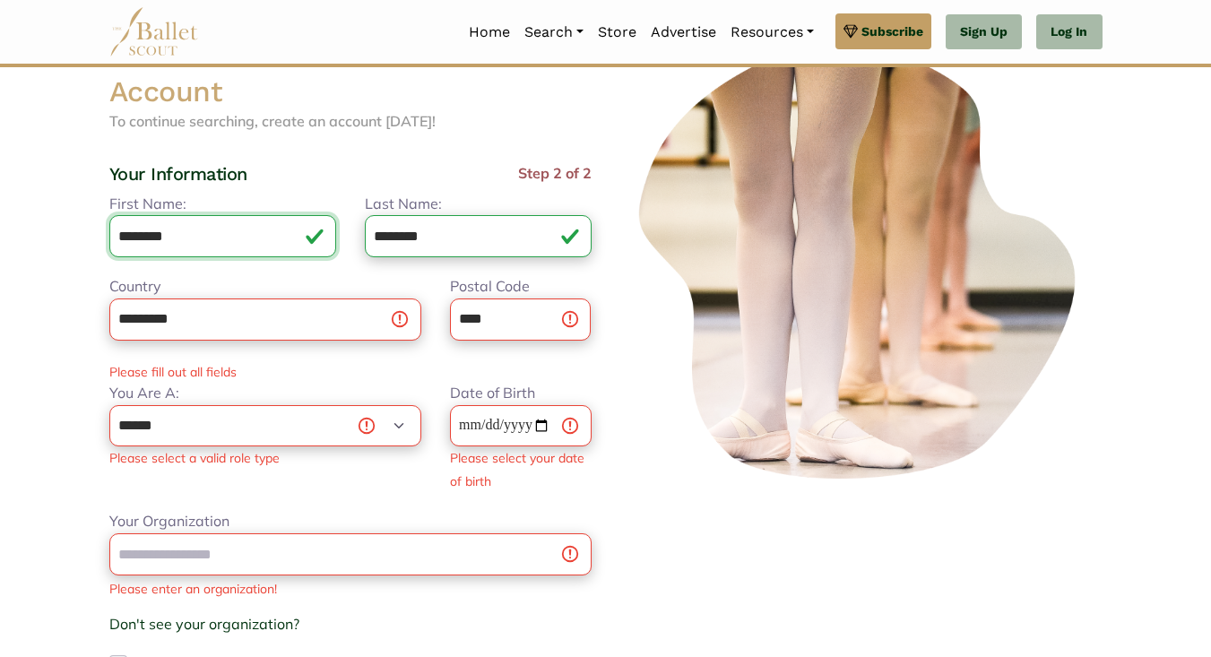
scroll to position [92, 0]
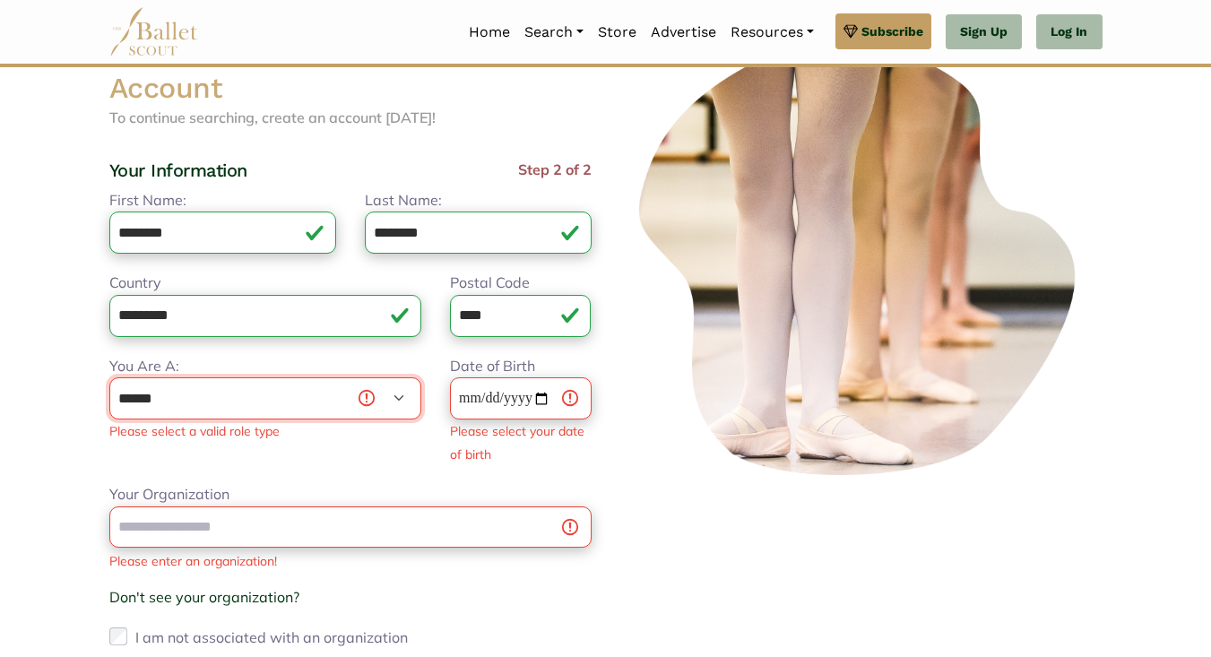
click at [291, 393] on select "**********" at bounding box center [265, 398] width 312 height 42
select select "*"
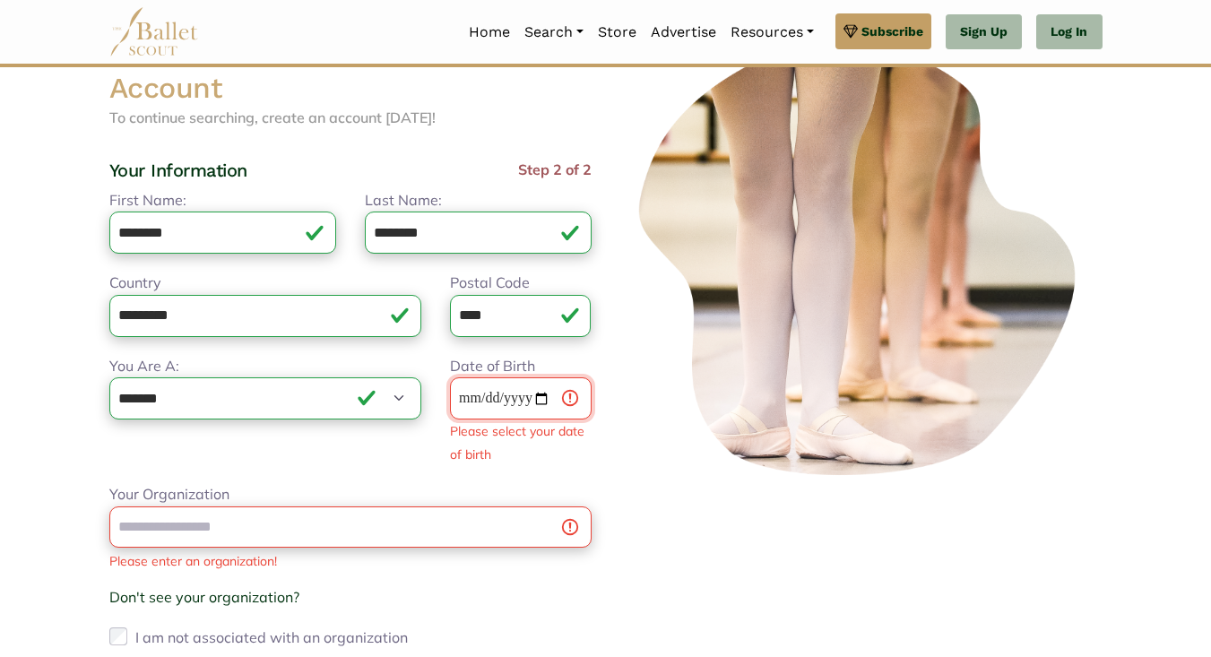
click at [494, 401] on input "Date of Birth" at bounding box center [521, 398] width 142 height 42
click at [478, 400] on input "Date of Birth" at bounding box center [521, 398] width 142 height 42
click at [467, 400] on input "Date of Birth" at bounding box center [521, 398] width 142 height 42
type input "**********"
click at [519, 495] on div "Your Organization Please enter an organization! Don't see your organization? × …" at bounding box center [350, 567] width 482 height 168
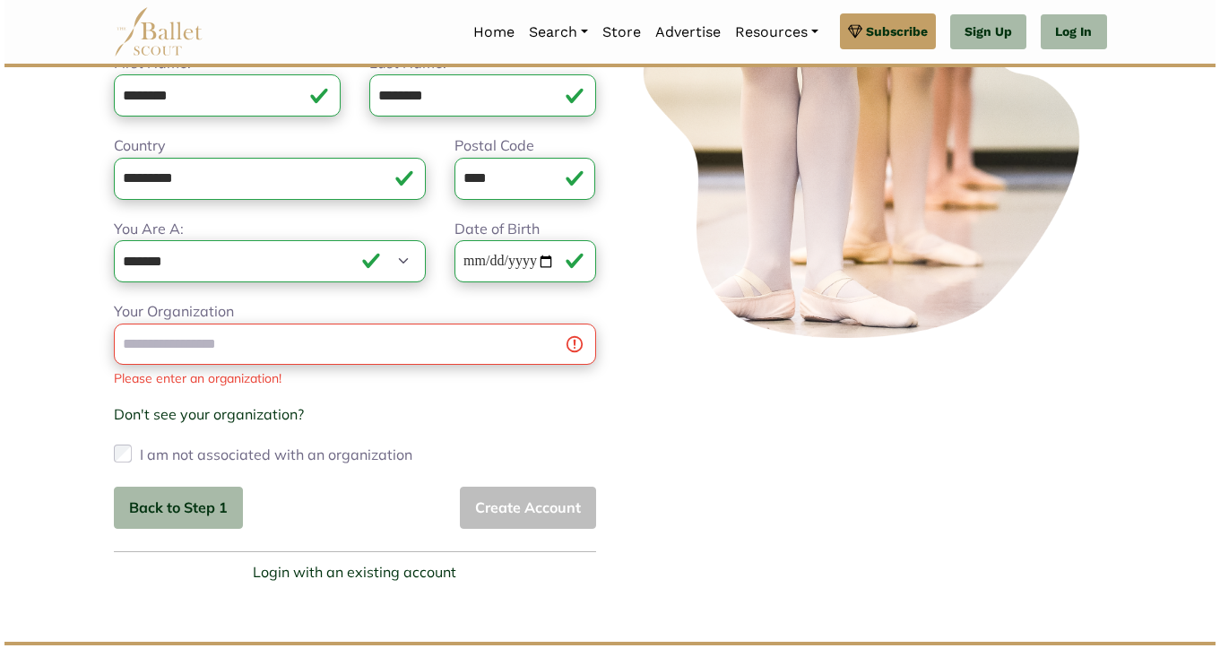
scroll to position [254, 0]
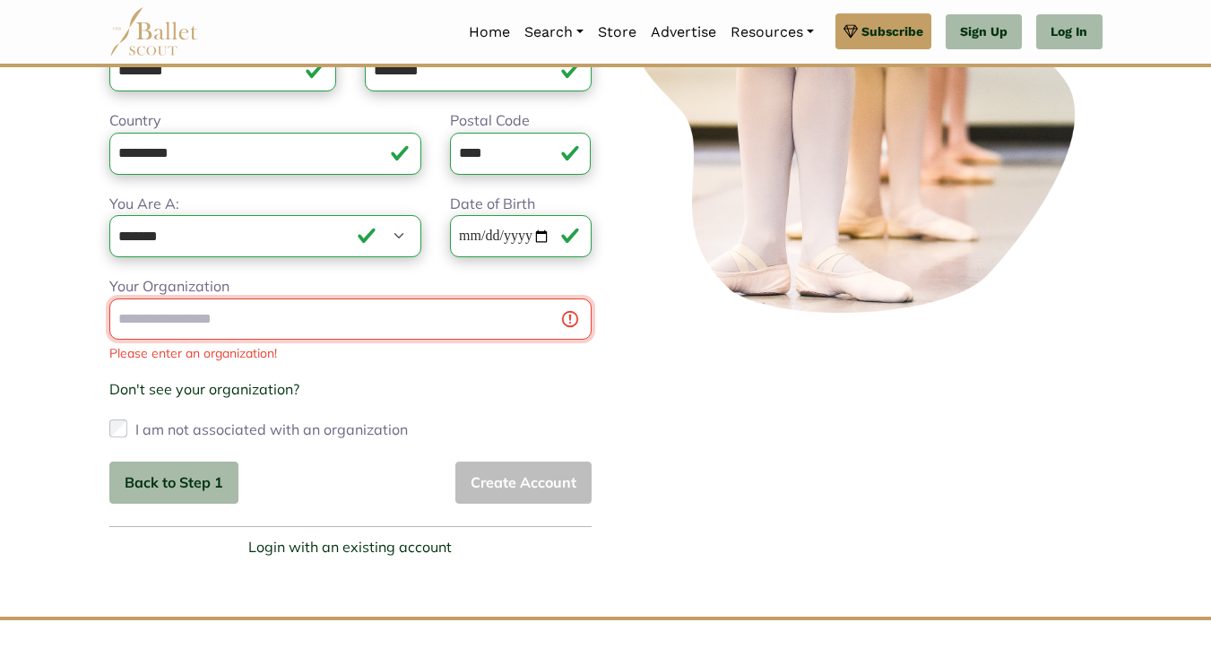
click at [482, 315] on input "Your Organization" at bounding box center [350, 319] width 482 height 42
click at [565, 318] on input "Your Organization" at bounding box center [350, 319] width 482 height 42
click at [522, 327] on input "Your Organization" at bounding box center [350, 319] width 482 height 42
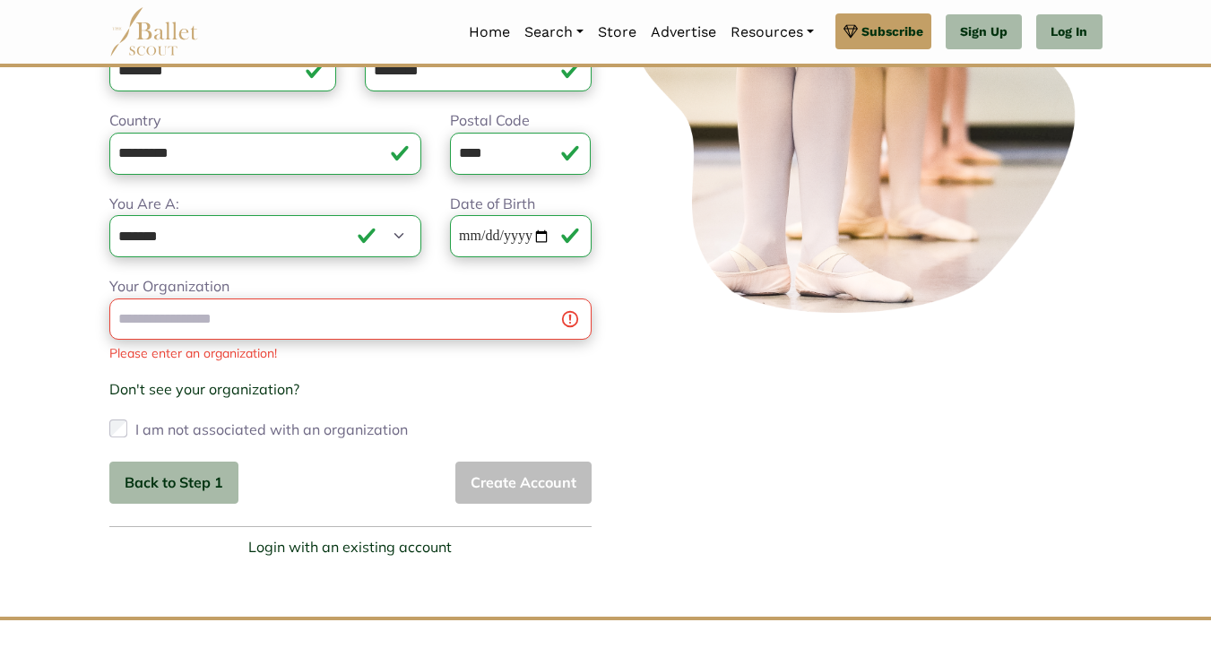
click at [497, 392] on div "Don't see your organization? × Organization not listed? Help us grow our commun…" at bounding box center [350, 389] width 482 height 23
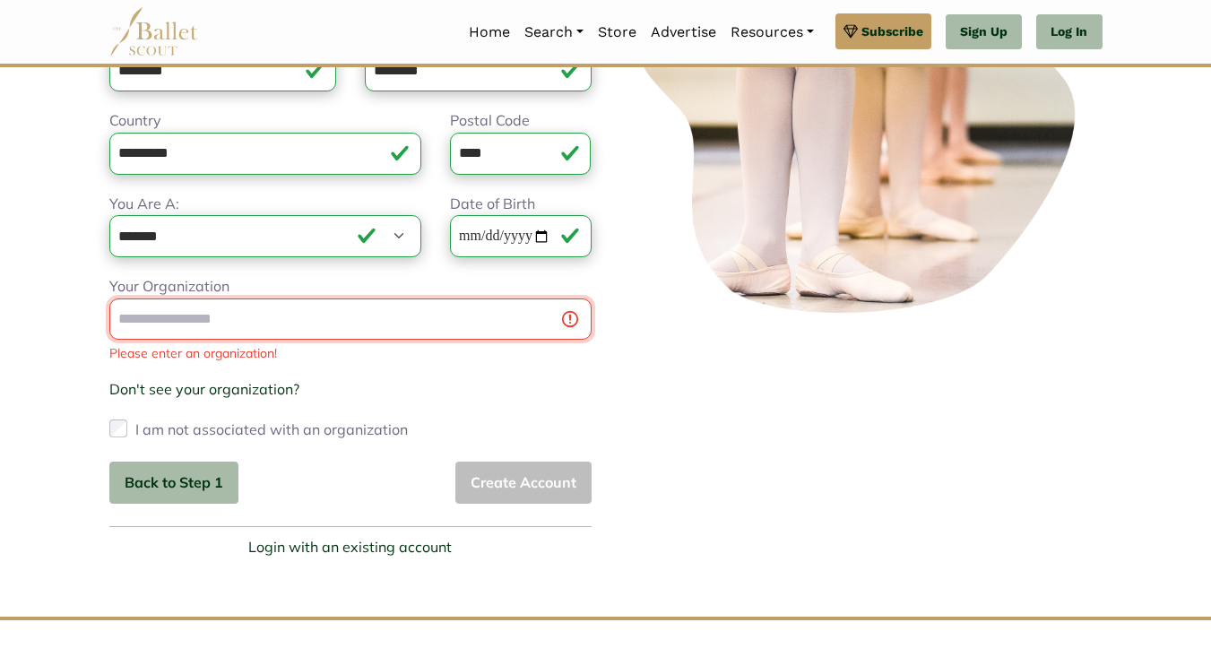
click at [436, 323] on input "Your Organization" at bounding box center [350, 319] width 482 height 42
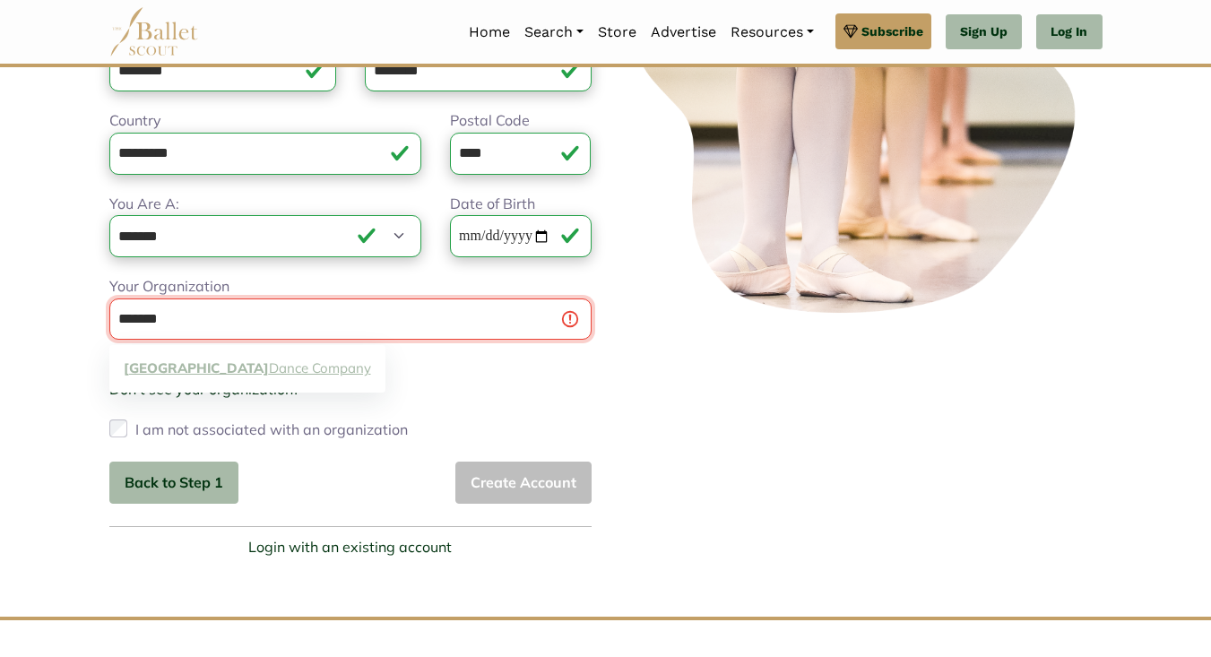
click at [280, 372] on link "Sydney Dance Company" at bounding box center [247, 369] width 276 height 28
type input "**********"
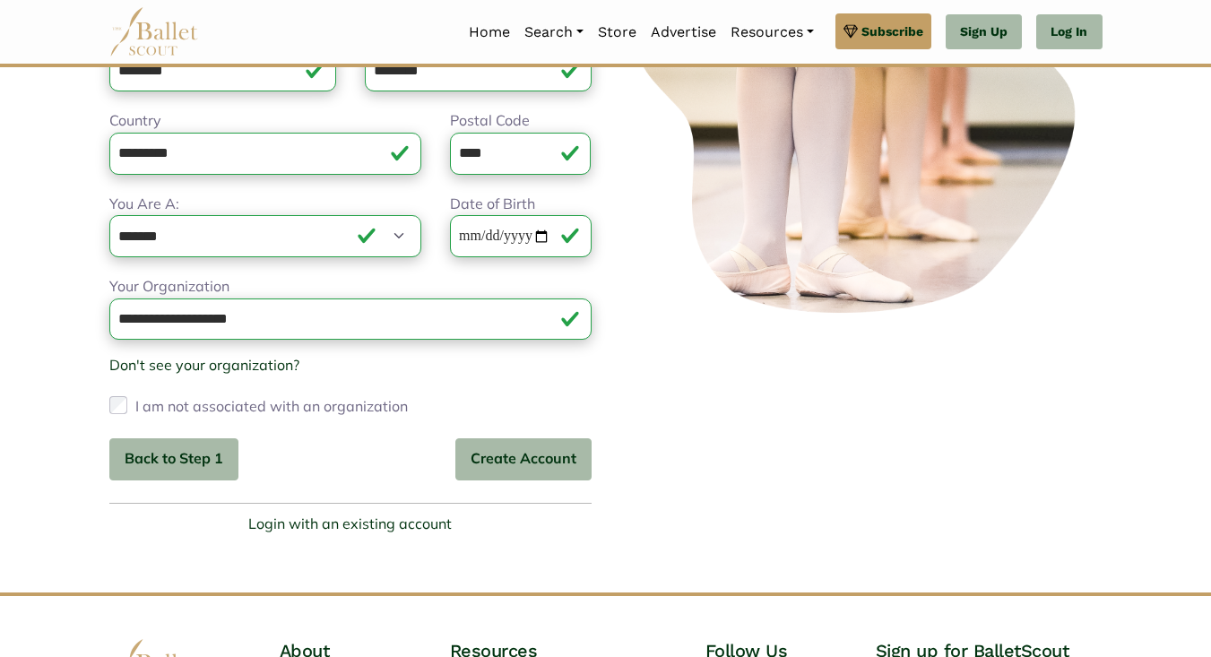
click at [127, 405] on div "I am not associated with an organization" at bounding box center [350, 406] width 482 height 29
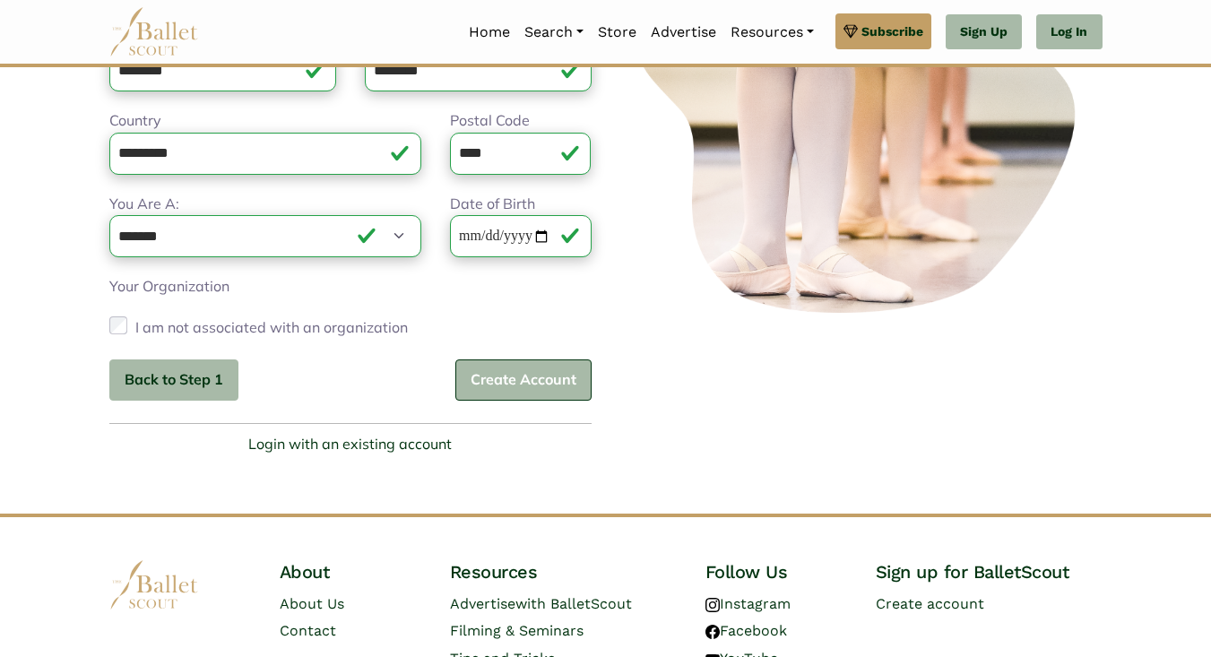
click at [517, 382] on button "Create Account" at bounding box center [523, 380] width 136 height 42
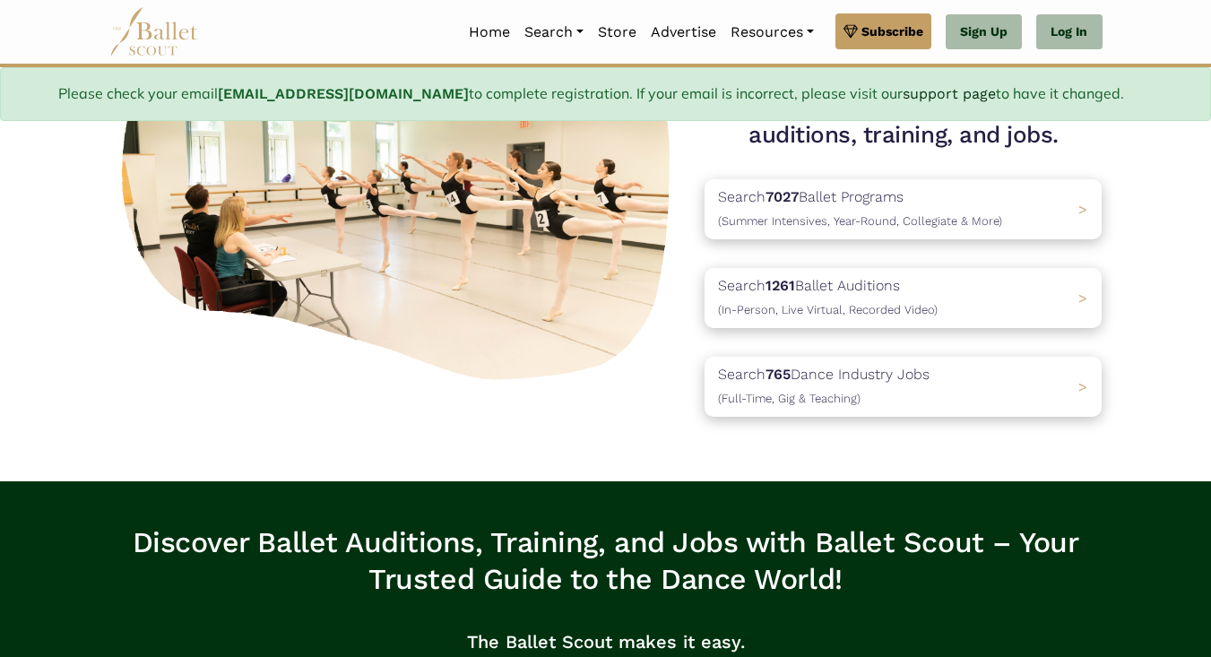
scroll to position [217, 0]
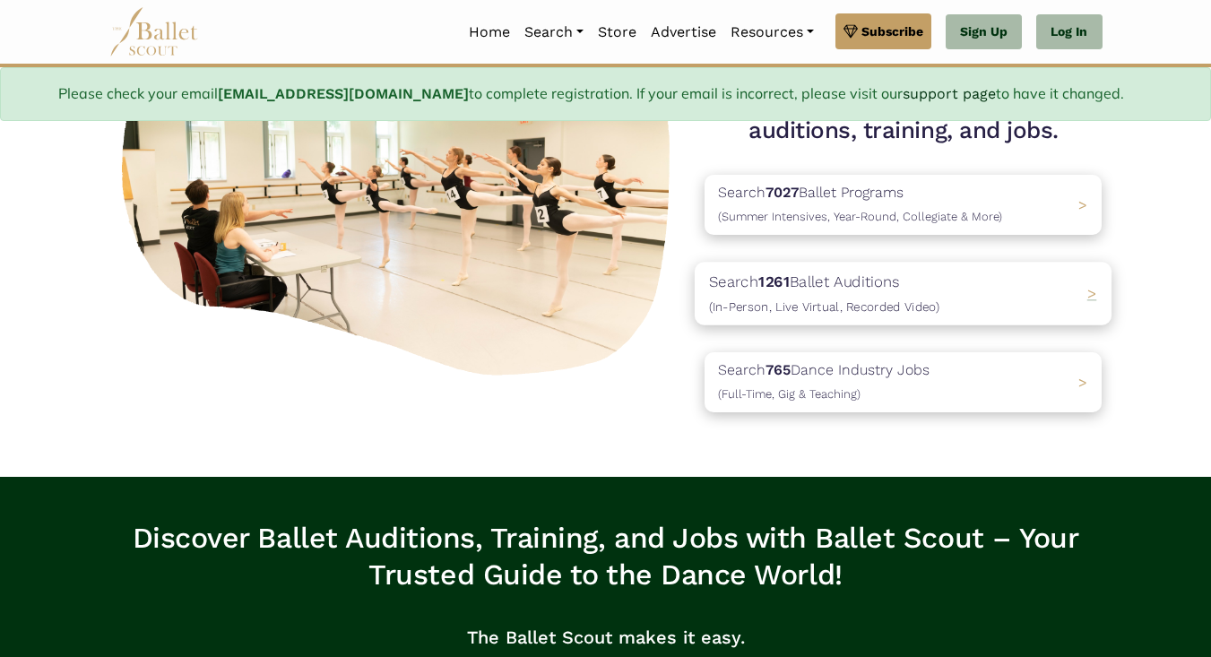
click at [832, 280] on p "Search 1261 Ballet Auditions (In-Person, Live Virtual, Recorded Video)" at bounding box center [824, 293] width 230 height 48
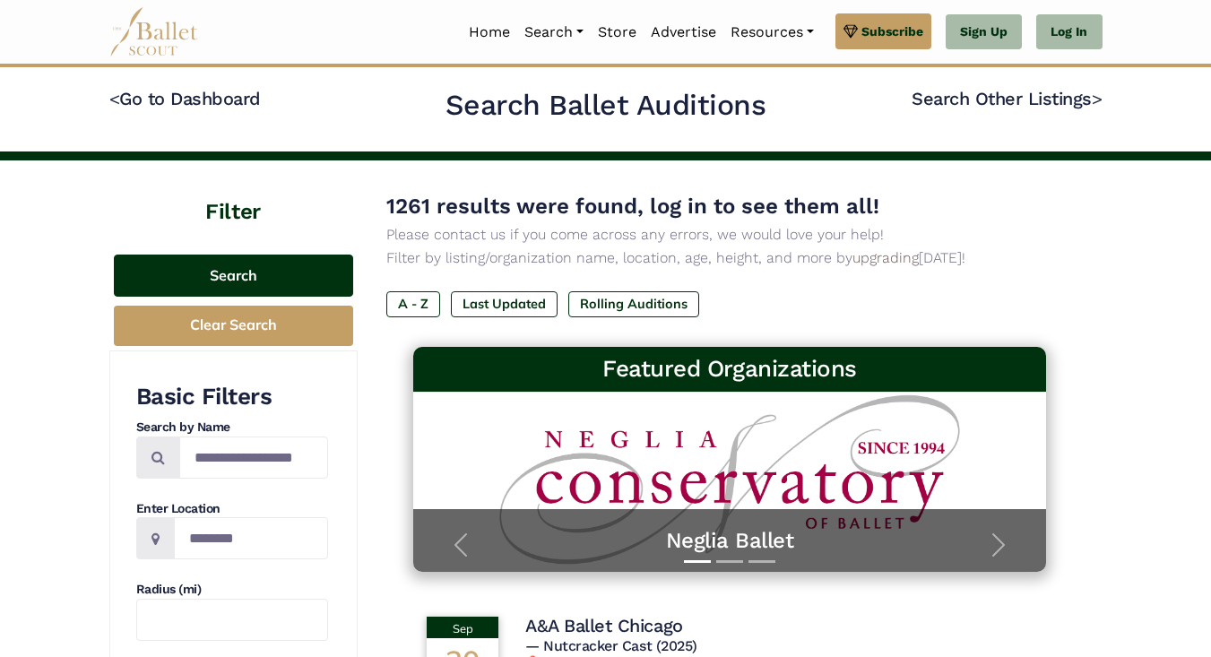
click at [319, 280] on button "Search" at bounding box center [233, 275] width 239 height 42
click at [264, 280] on button "Search" at bounding box center [233, 275] width 239 height 42
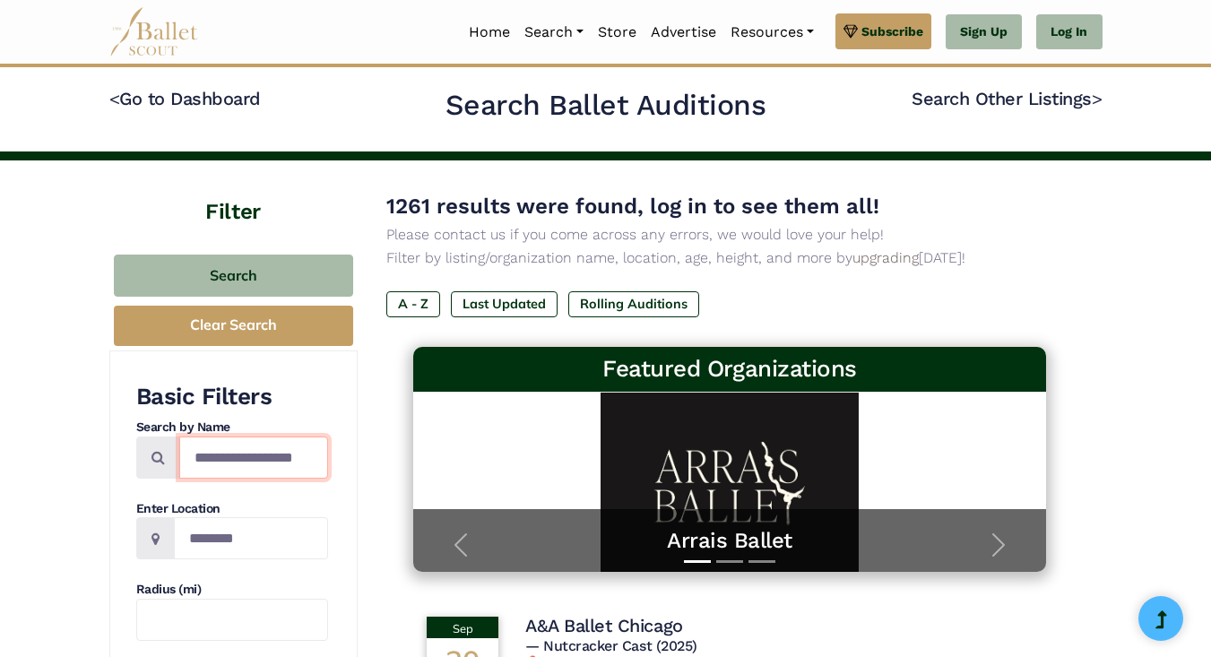
click at [262, 466] on input "Search by names..." at bounding box center [253, 457] width 149 height 42
type input "**********"
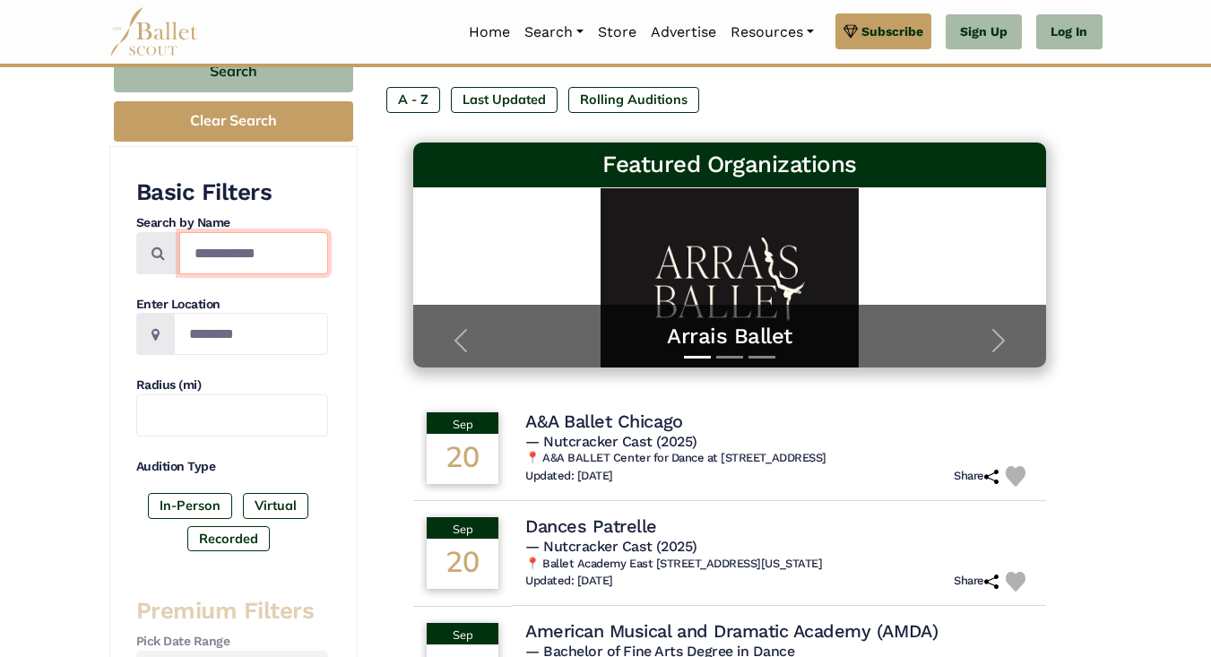
click at [245, 245] on input "**********" at bounding box center [253, 253] width 149 height 42
click at [284, 248] on input "**********" at bounding box center [253, 253] width 149 height 42
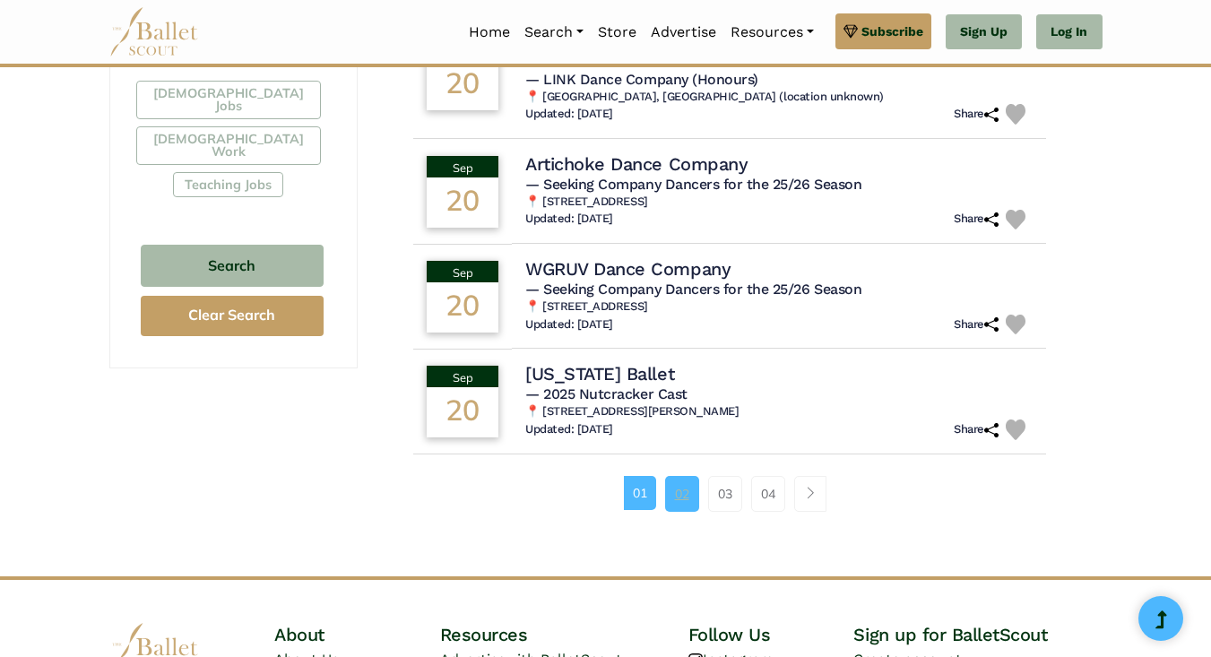
scroll to position [0, 0]
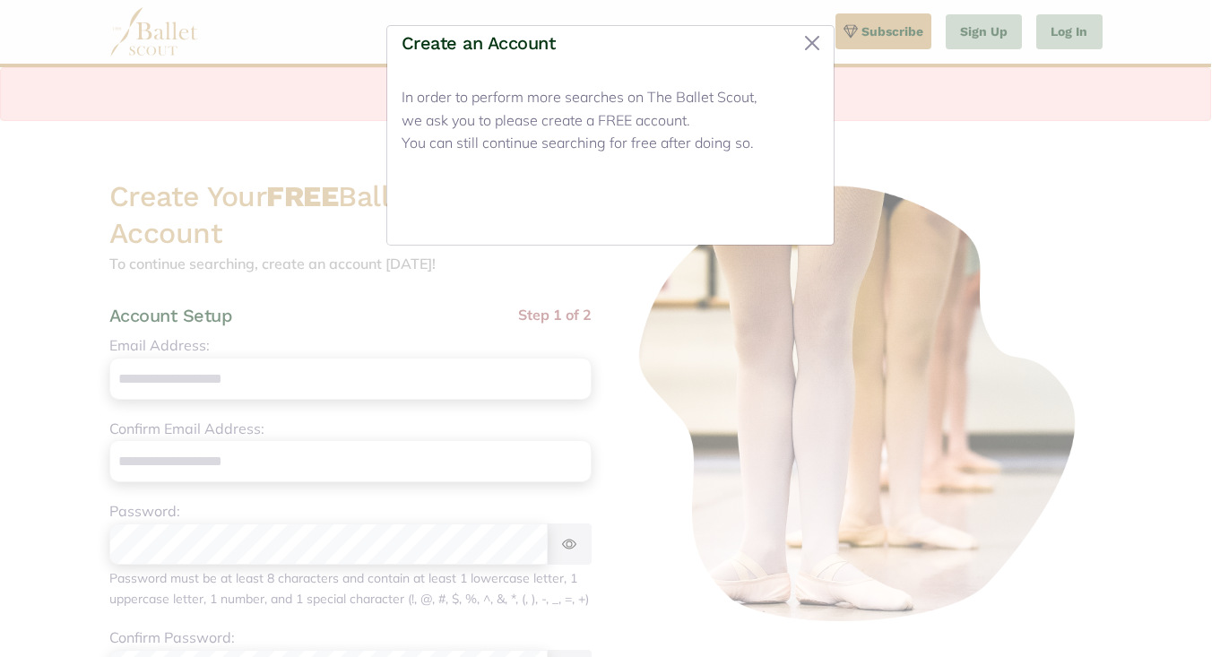
click at [776, 211] on button "Close" at bounding box center [785, 209] width 67 height 42
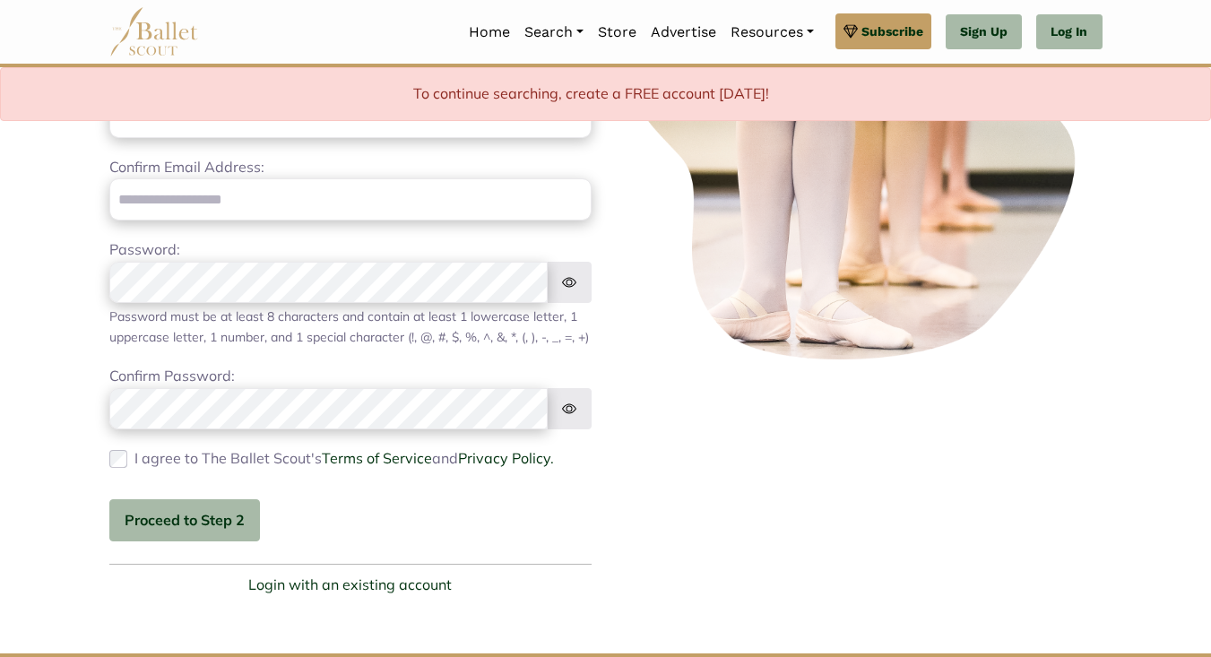
scroll to position [82, 0]
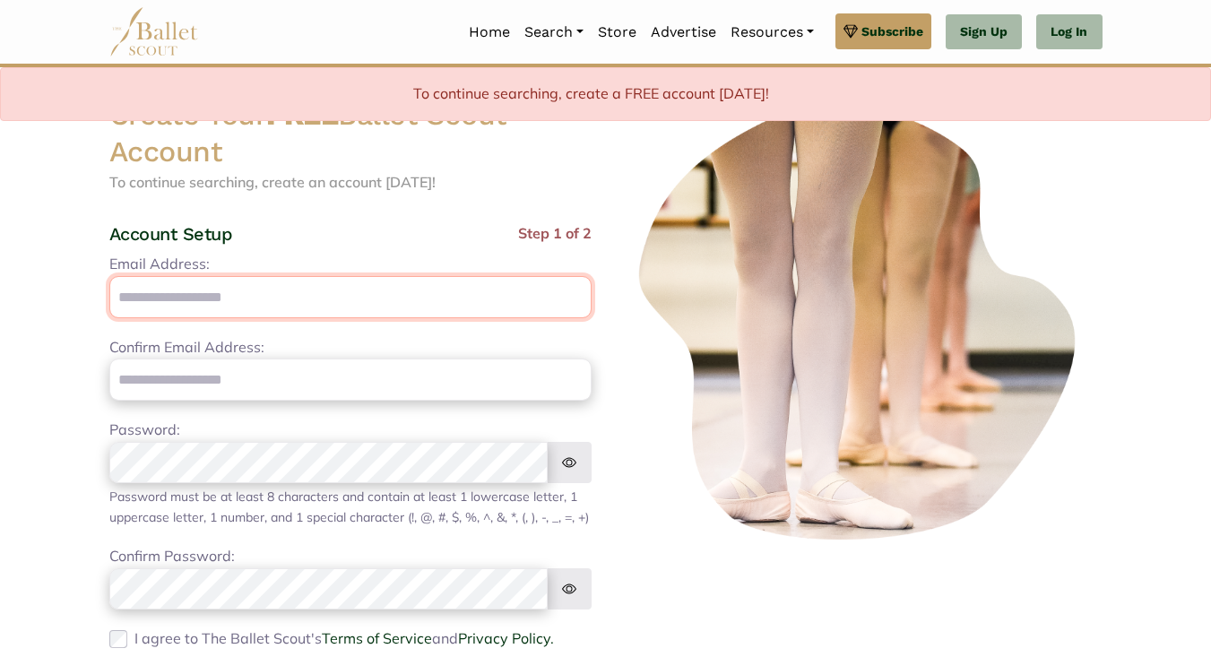
click at [352, 295] on input "Email Address:" at bounding box center [350, 297] width 482 height 42
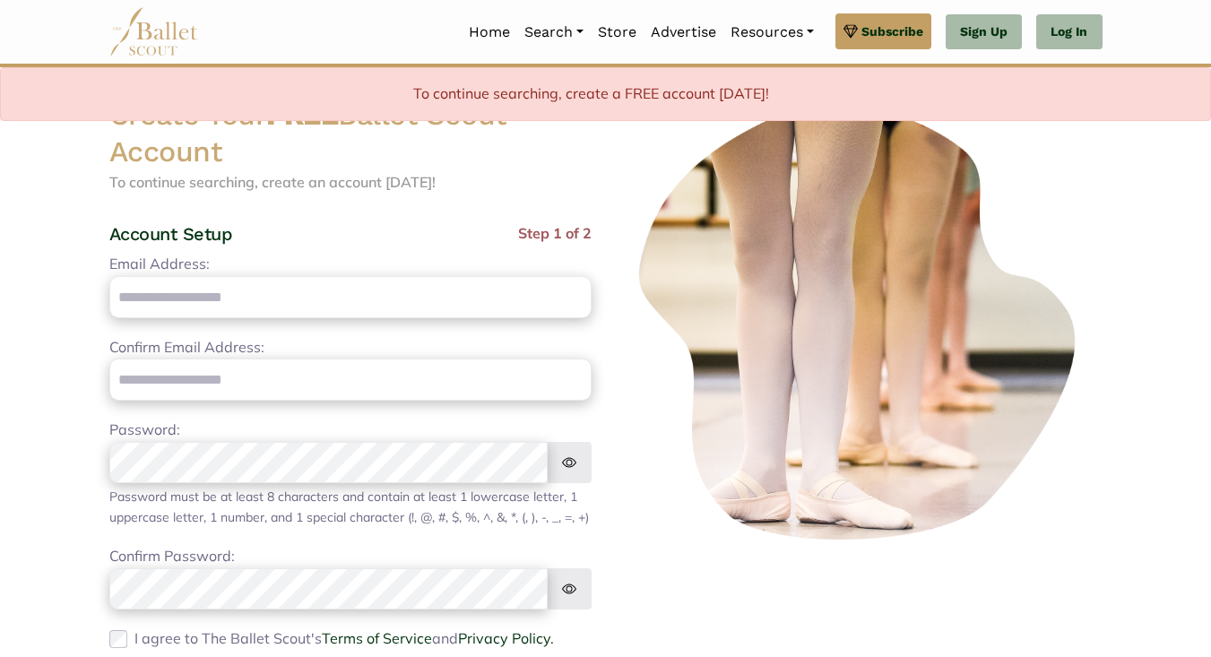
click at [674, 366] on img at bounding box center [861, 323] width 482 height 452
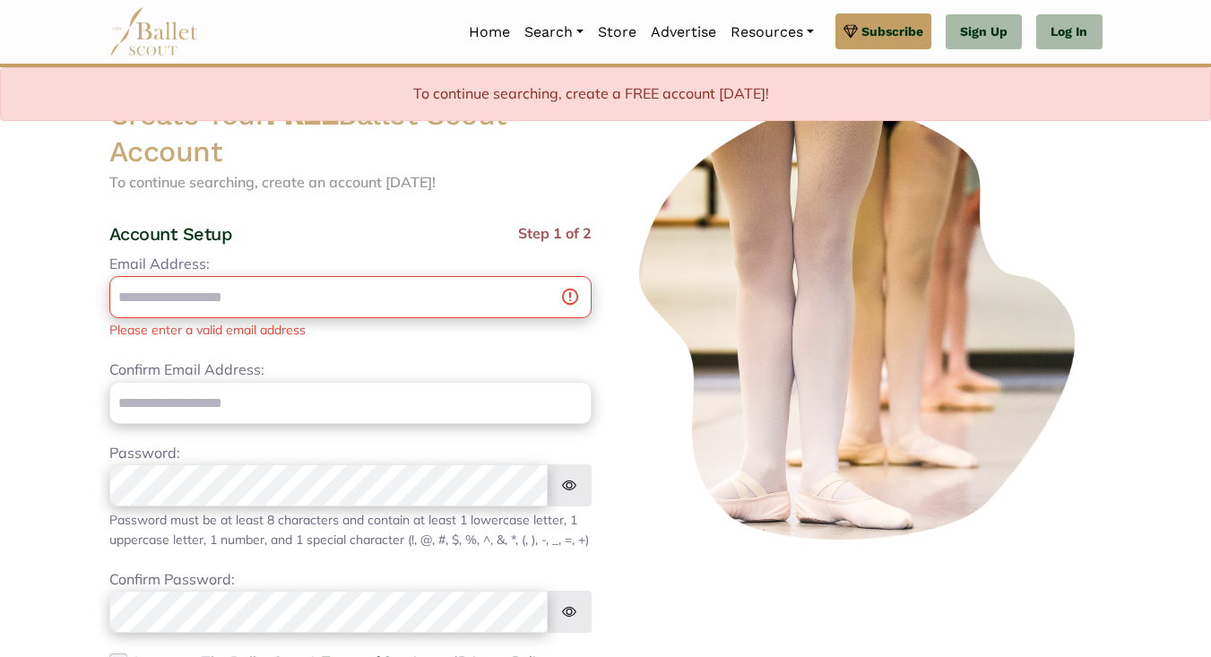
scroll to position [0, 0]
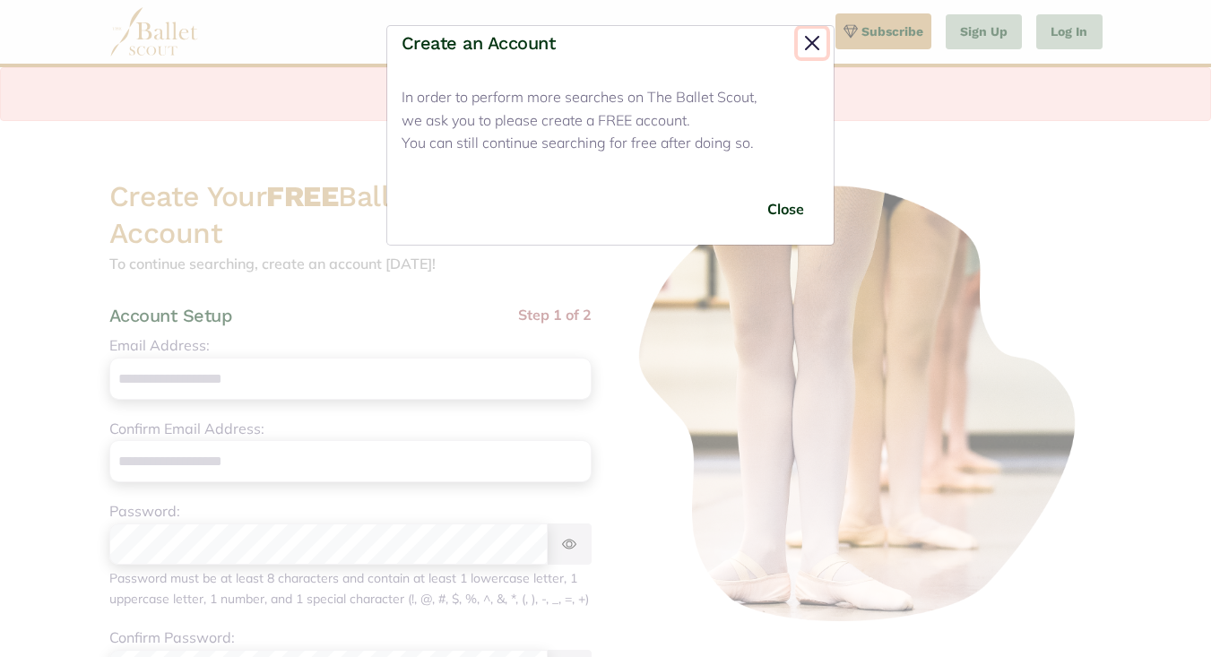
click at [816, 39] on button "Close" at bounding box center [812, 43] width 29 height 29
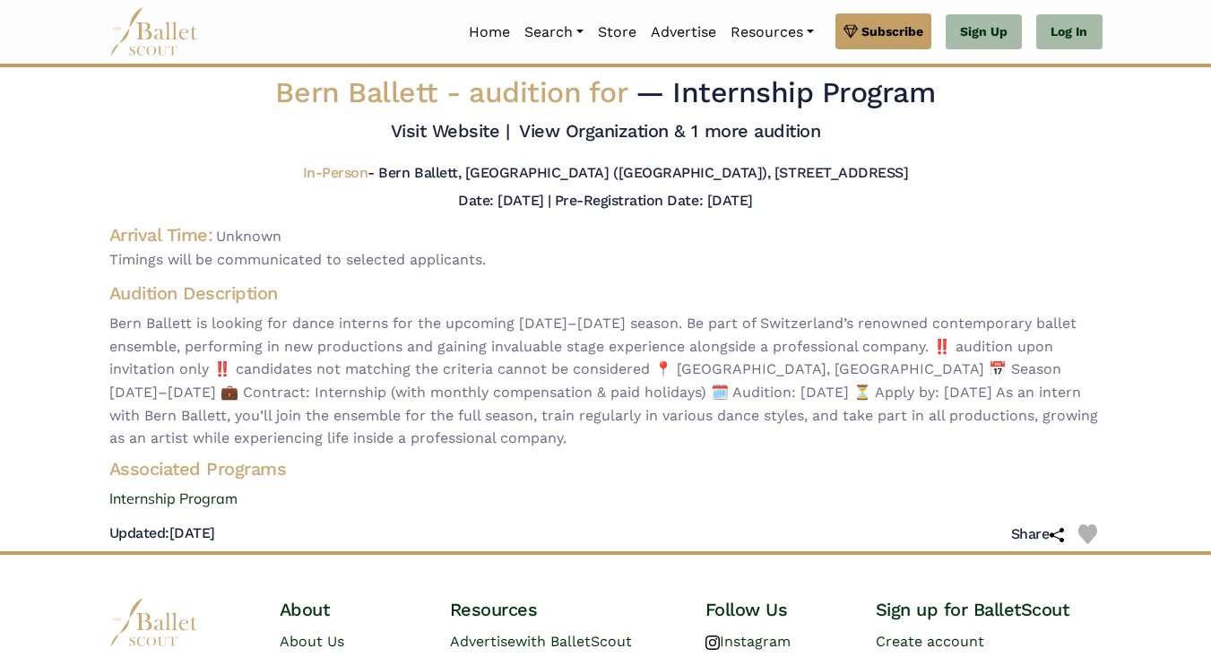
click at [383, 405] on span "Bern Ballett is looking for dance interns for the upcoming [DATE]–[DATE] season…" at bounding box center [605, 381] width 993 height 138
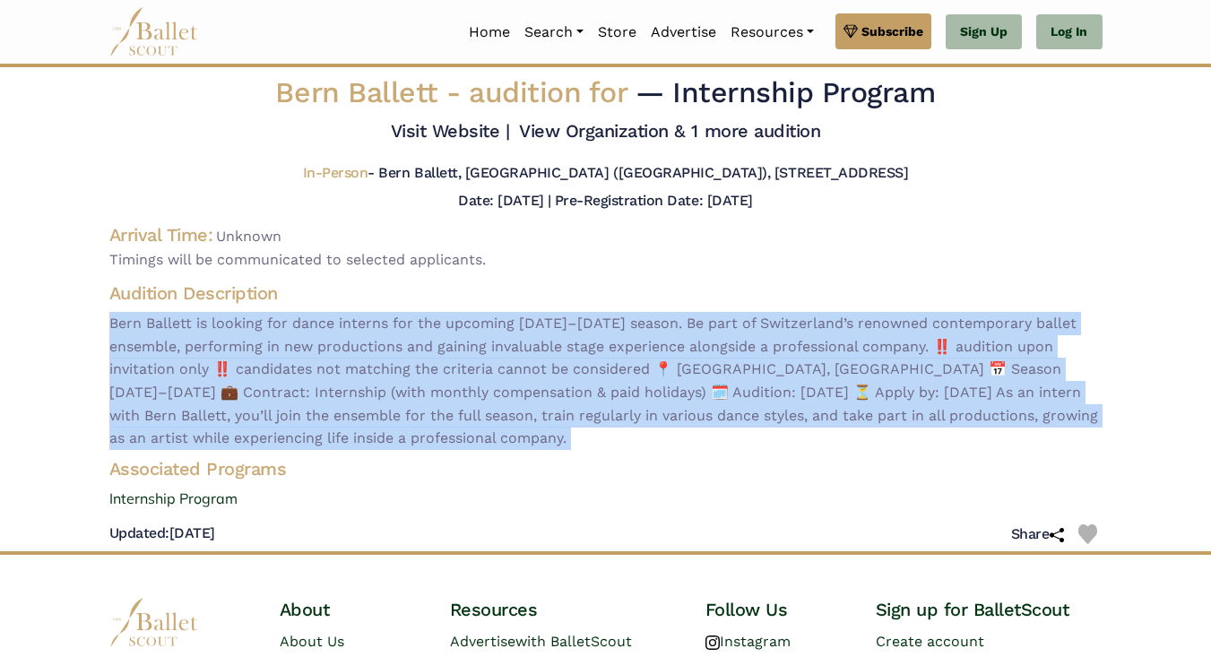
click at [470, 292] on h4 "Audition Description" at bounding box center [605, 292] width 993 height 23
